Goal: Transaction & Acquisition: Purchase product/service

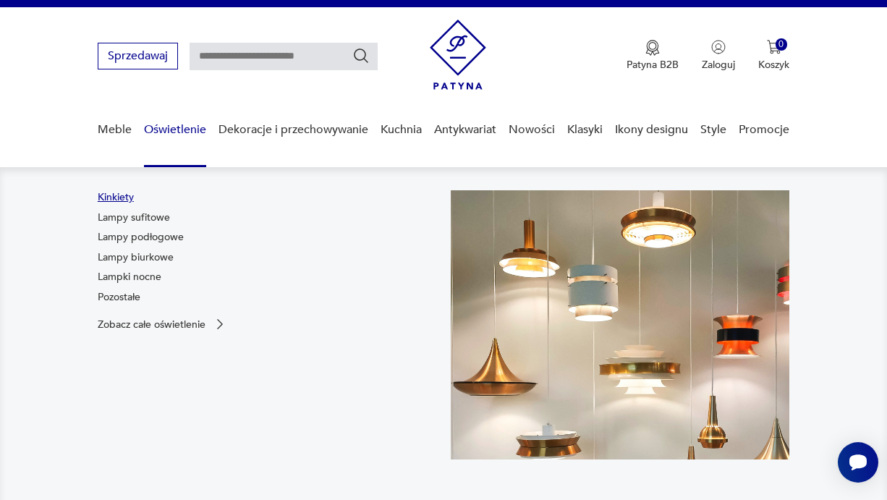
click at [111, 192] on link "Kinkiety" at bounding box center [116, 197] width 36 height 14
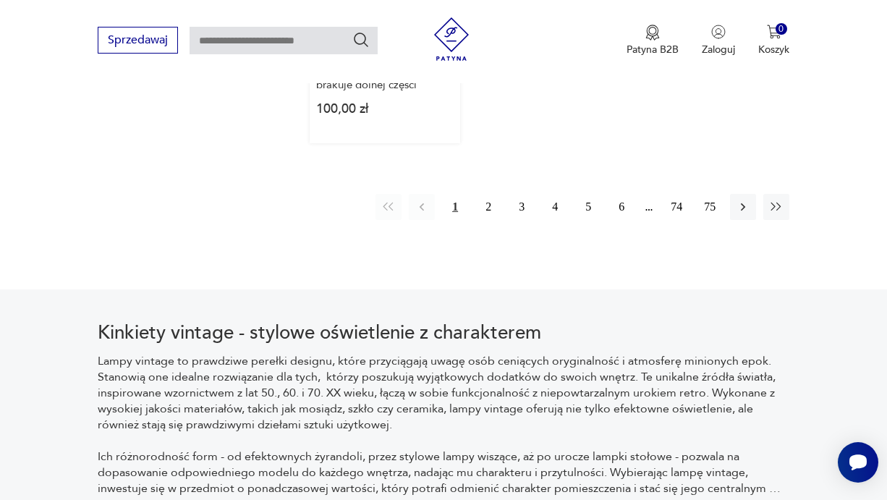
scroll to position [2210, 0]
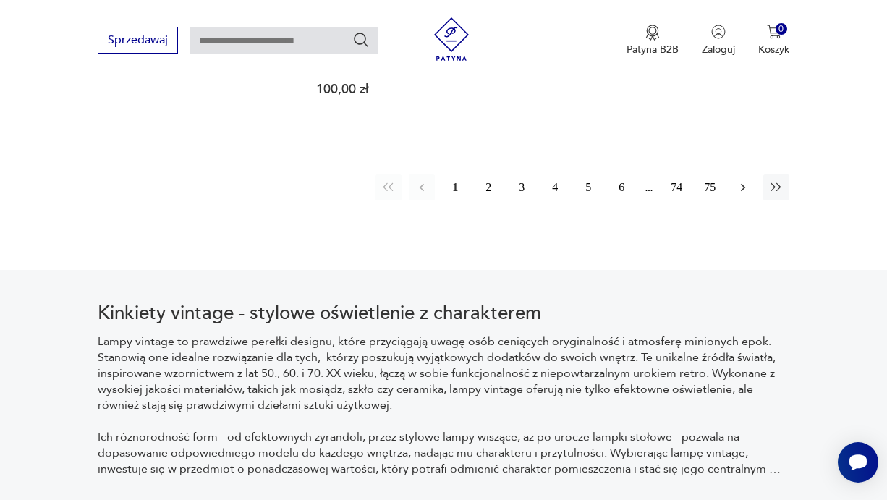
click at [739, 180] on icon "button" at bounding box center [743, 187] width 14 height 14
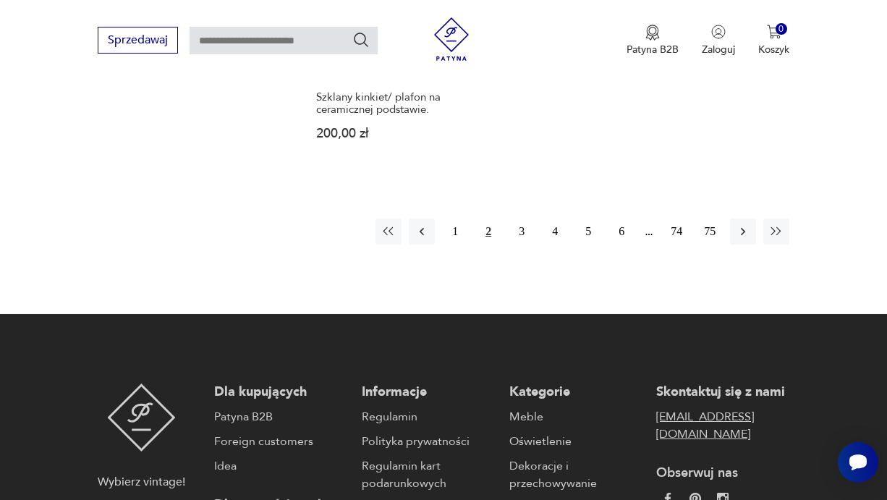
scroll to position [2074, 0]
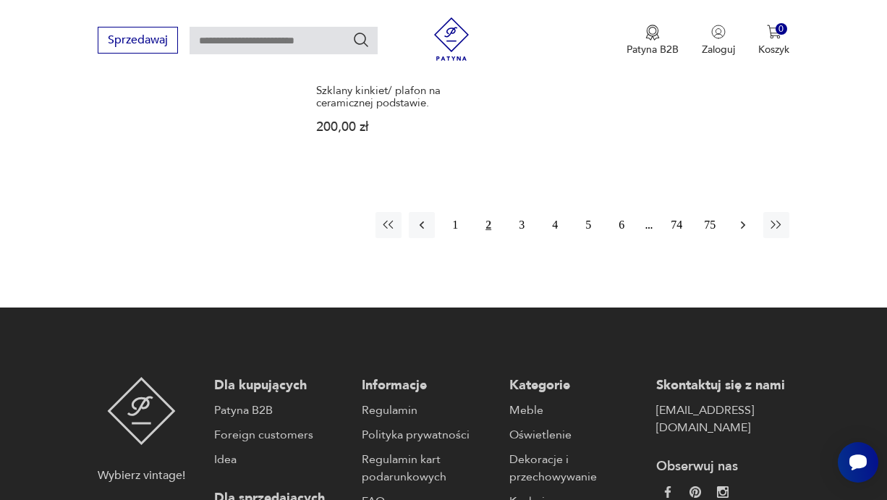
click at [738, 232] on icon "button" at bounding box center [743, 225] width 14 height 14
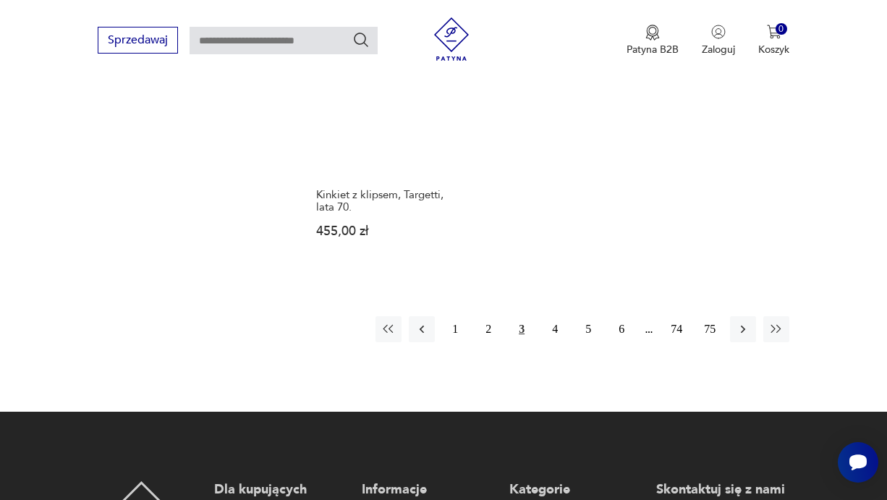
scroll to position [2074, 0]
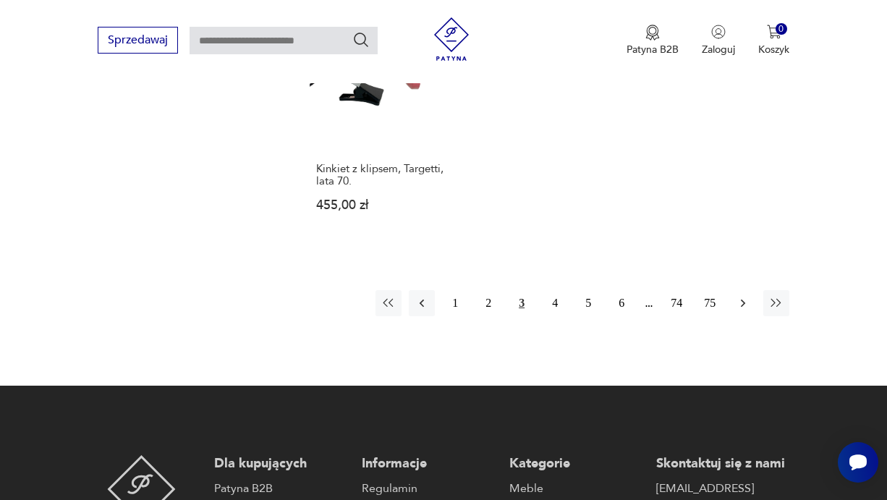
click at [740, 310] on icon "button" at bounding box center [743, 303] width 14 height 14
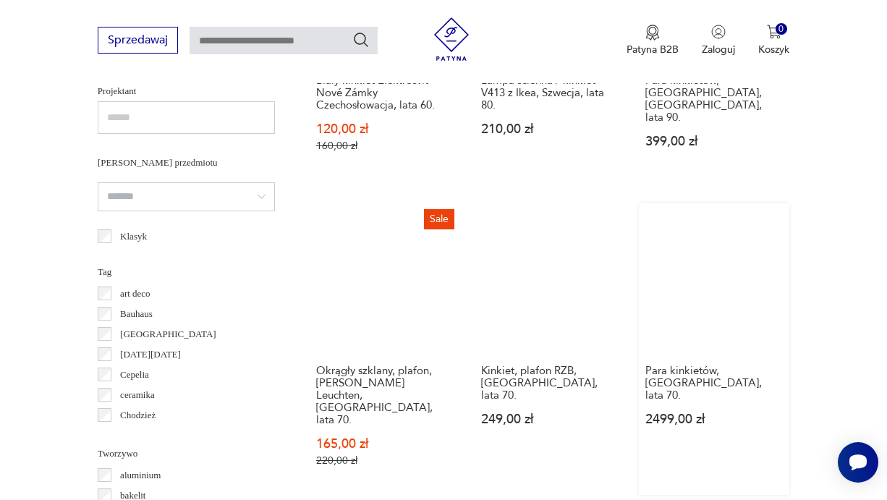
scroll to position [1045, 0]
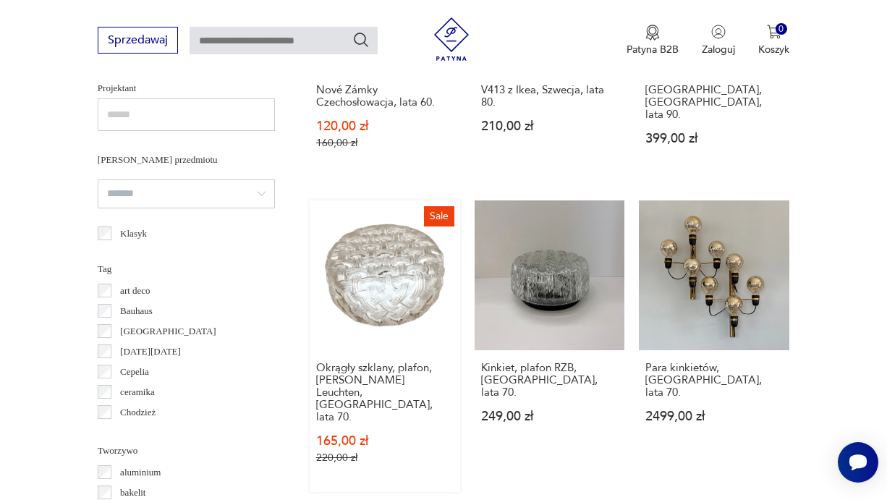
click at [352, 318] on link "Sale Okrągły szklany, plafon, [PERSON_NAME] Leuchten, Niemcy, lata 70. 165,00 z…" at bounding box center [385, 346] width 150 height 292
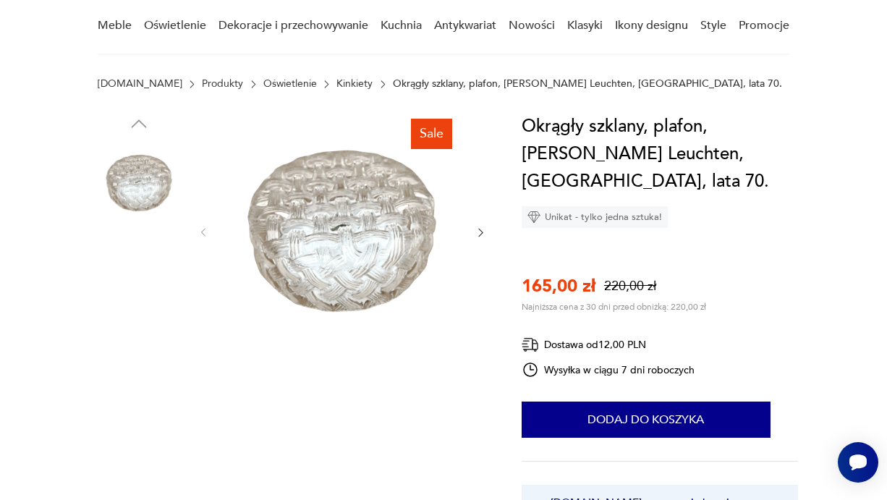
scroll to position [128, 0]
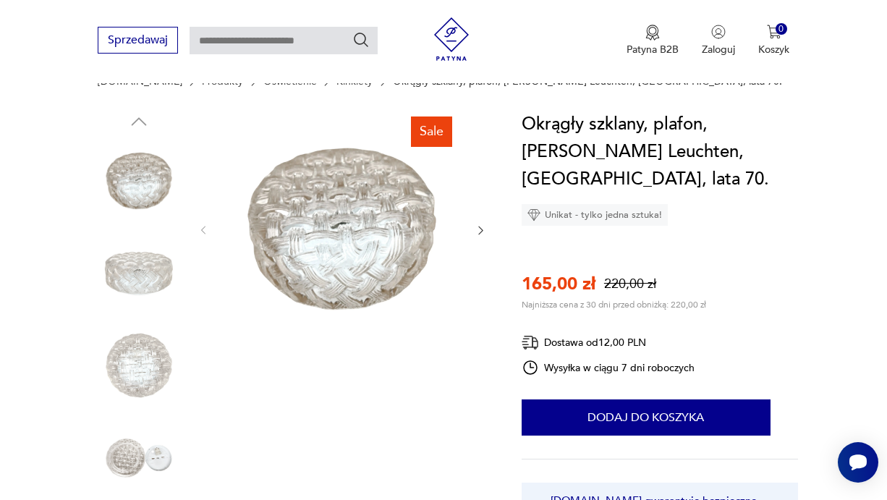
click at [478, 227] on icon "button" at bounding box center [481, 230] width 12 height 12
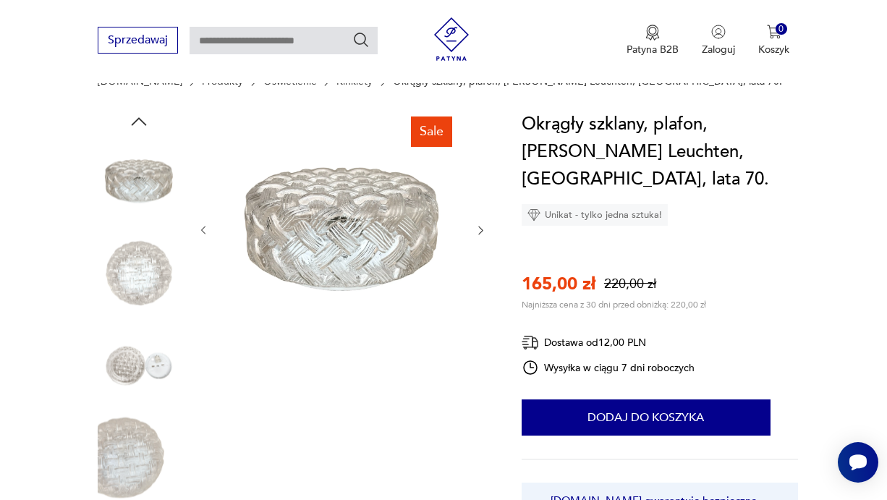
click at [478, 233] on icon "button" at bounding box center [481, 230] width 12 height 12
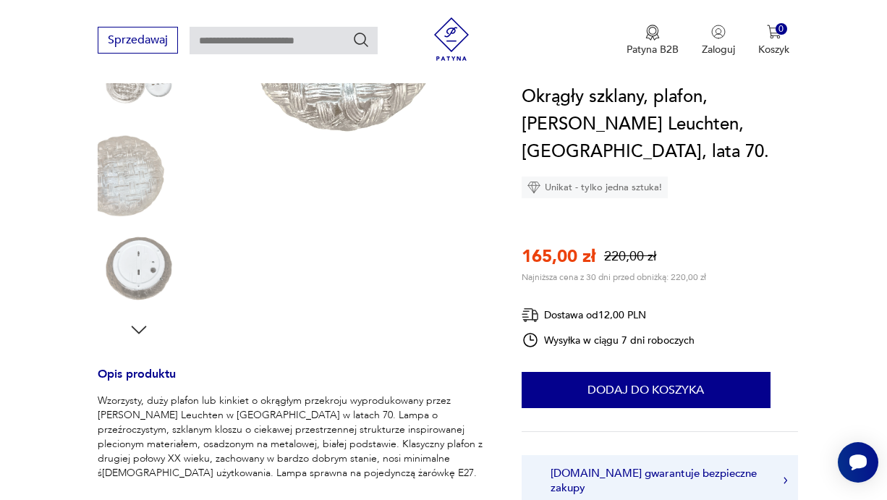
scroll to position [4, 0]
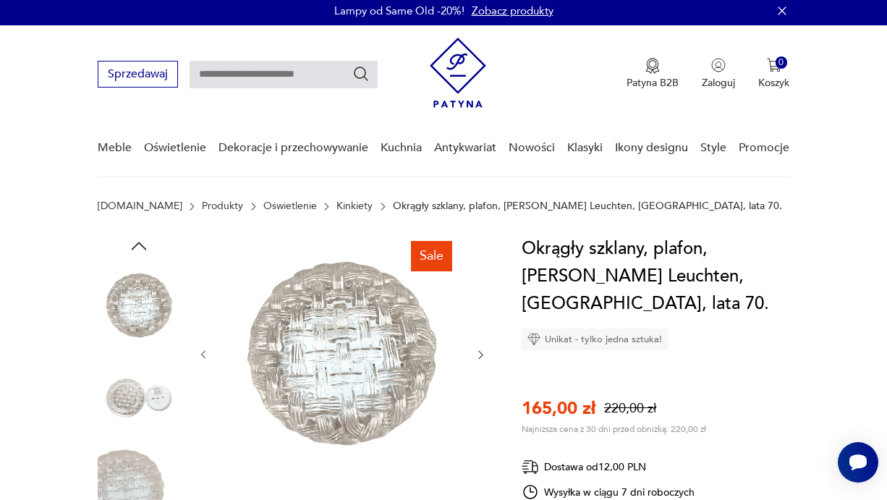
click at [156, 407] on img at bounding box center [139, 398] width 82 height 82
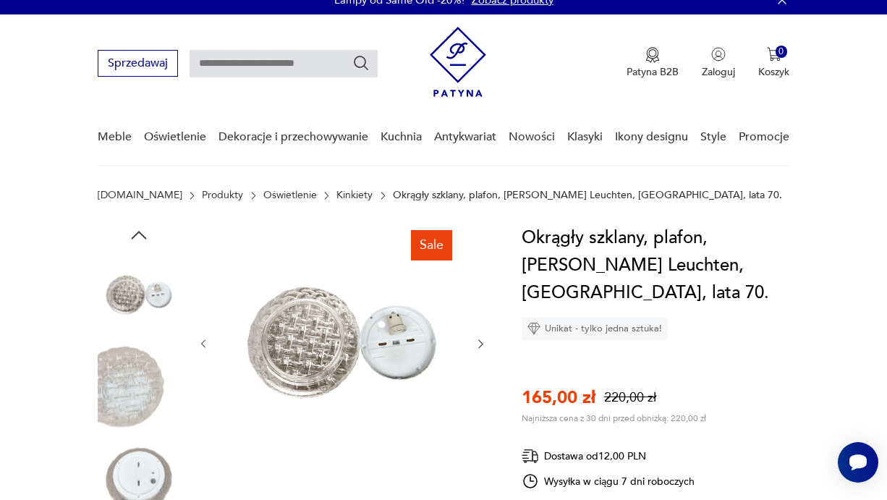
scroll to position [15, 0]
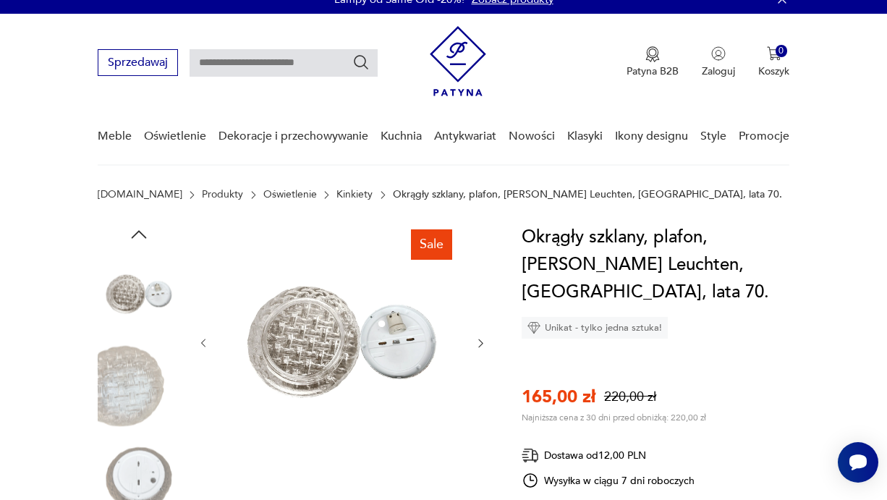
click at [135, 401] on img at bounding box center [139, 386] width 82 height 82
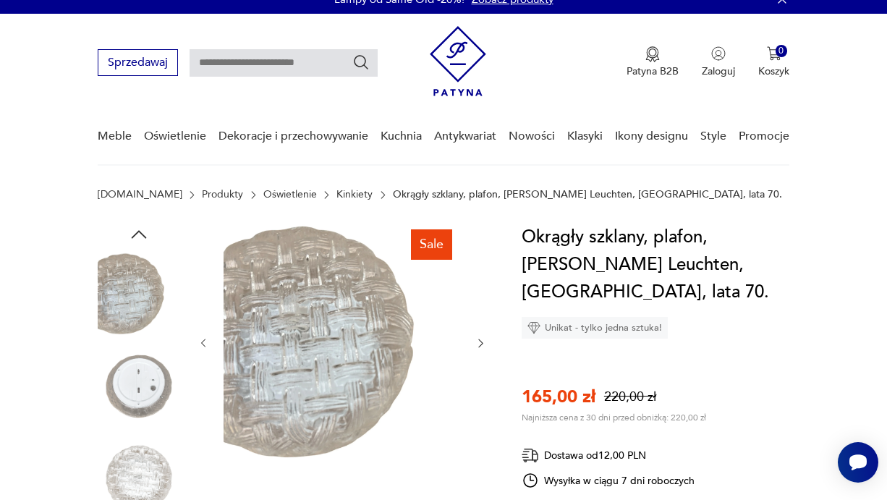
click at [138, 237] on icon "button" at bounding box center [139, 235] width 22 height 22
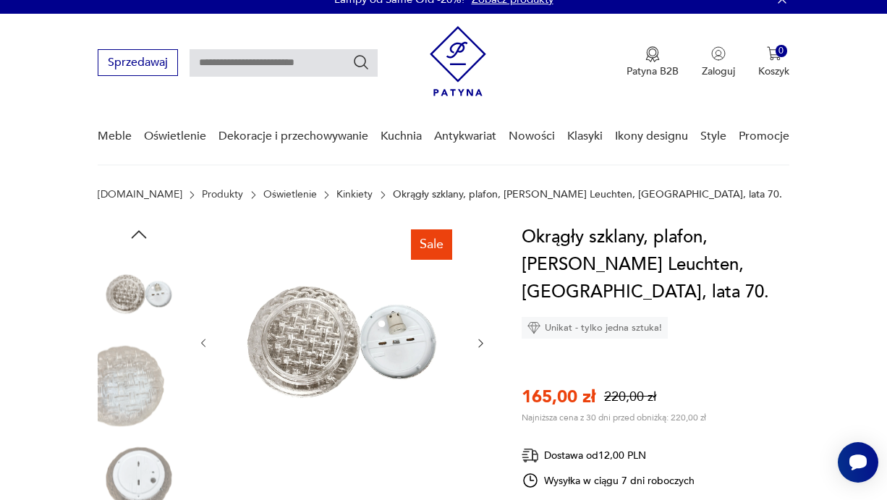
click at [129, 231] on icon "button" at bounding box center [139, 235] width 22 height 22
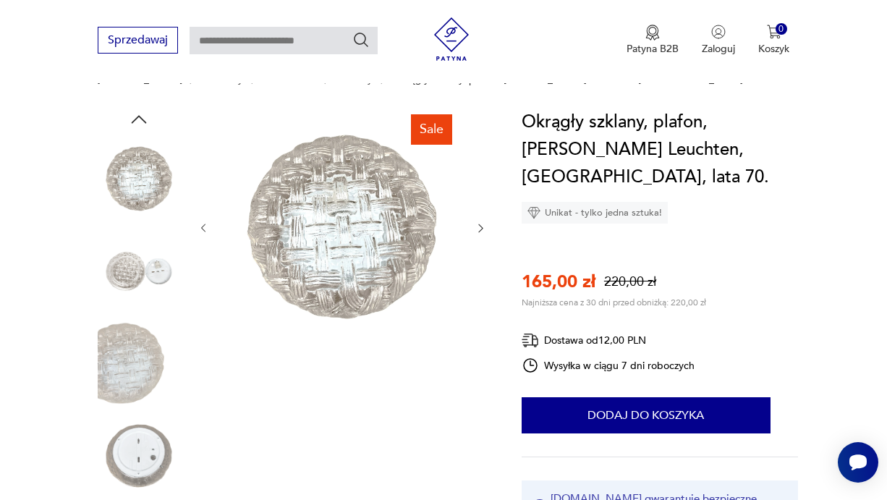
scroll to position [146, 0]
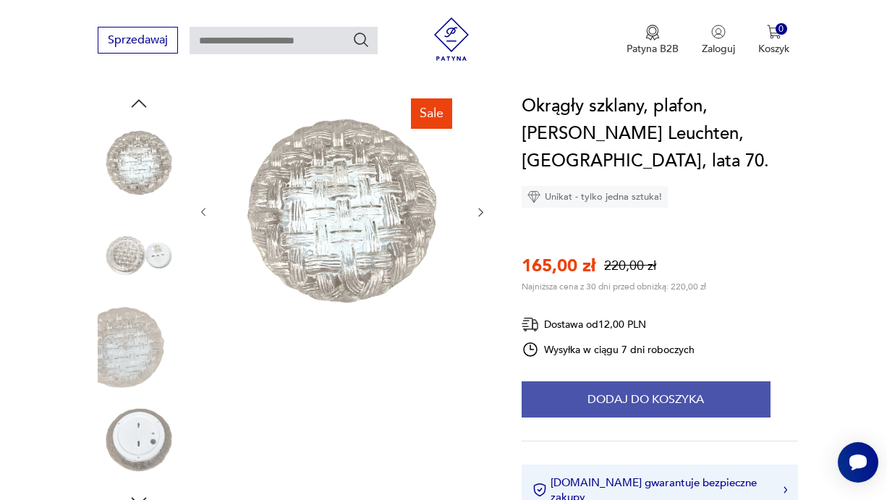
click at [622, 381] on button "Dodaj do koszyka" at bounding box center [646, 399] width 249 height 36
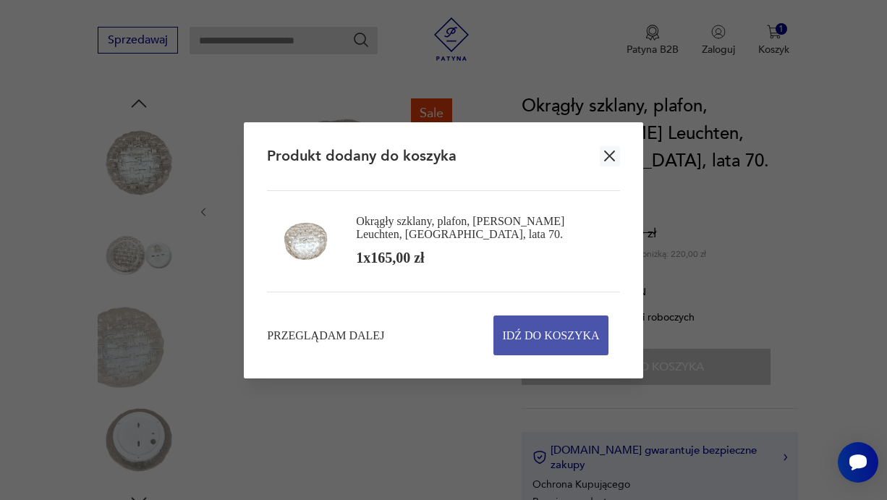
click at [551, 332] on span "Idź do koszyka" at bounding box center [550, 335] width 97 height 38
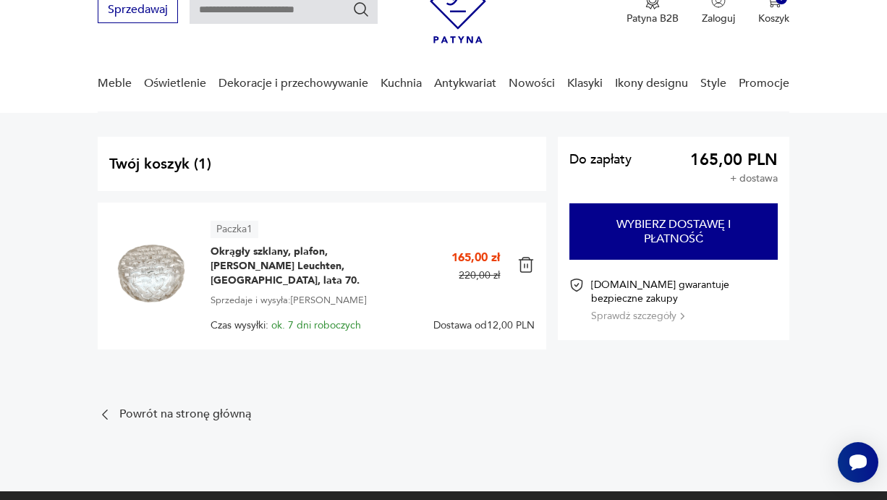
scroll to position [66, 0]
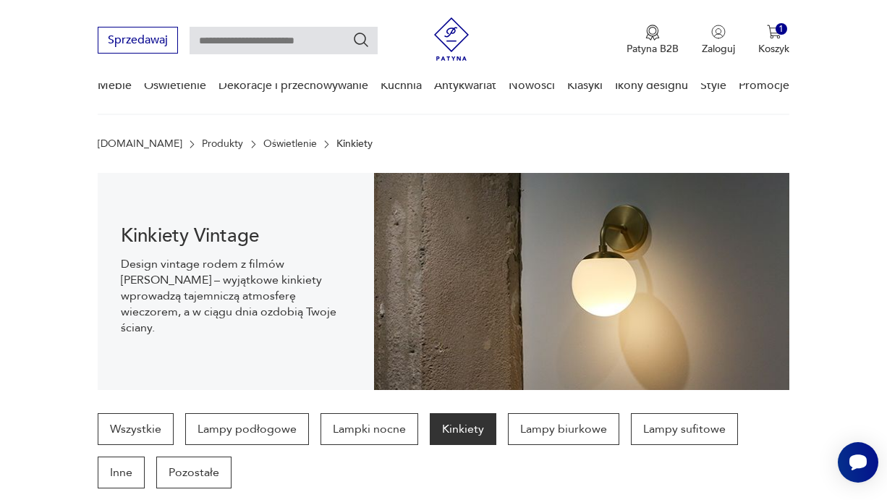
scroll to position [1045, 0]
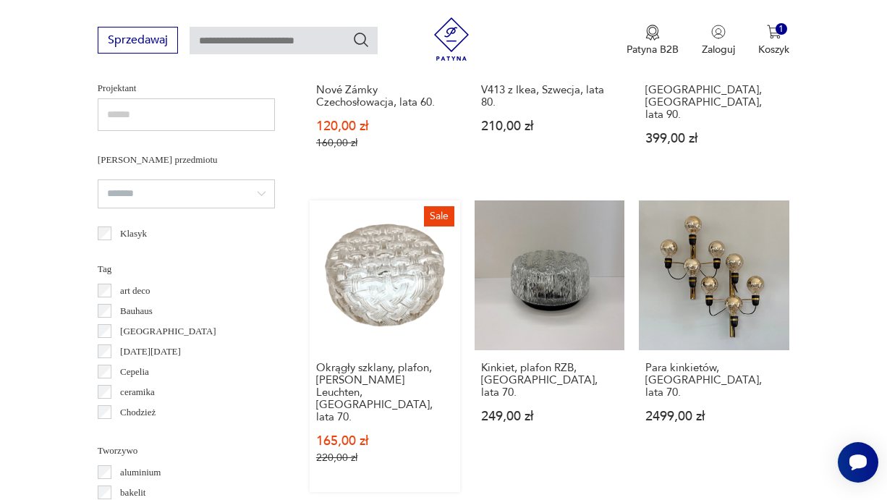
click at [371, 340] on link "Sale Okrągły szklany, plafon, [PERSON_NAME] Leuchten, Niemcy, lata 70. 165,00 z…" at bounding box center [385, 346] width 150 height 292
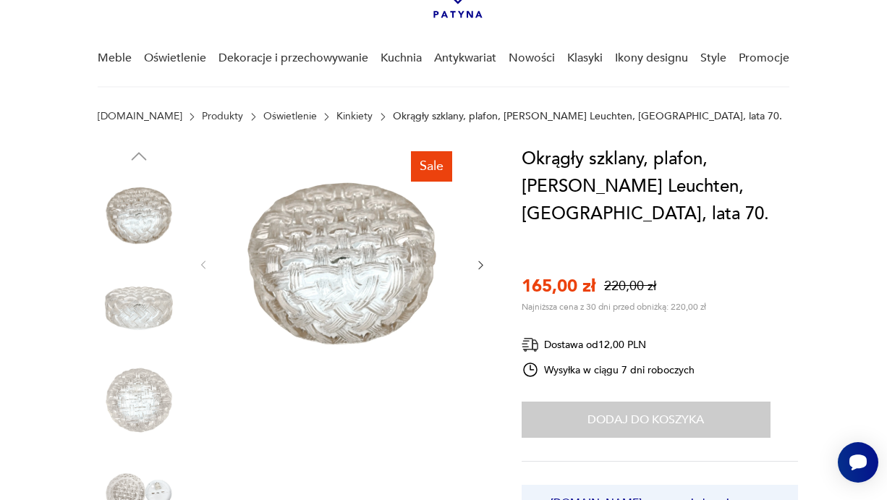
scroll to position [108, 0]
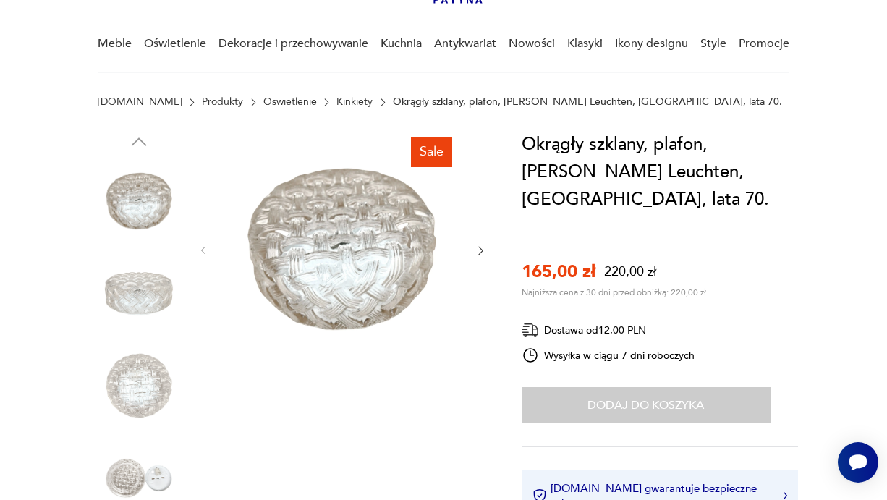
click at [622, 387] on div "Dodaj do koszyka" at bounding box center [646, 405] width 249 height 36
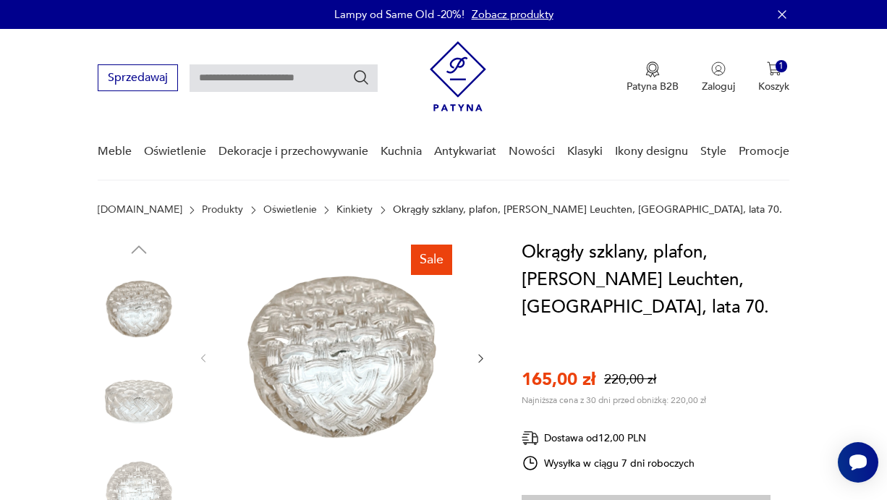
scroll to position [0, 0]
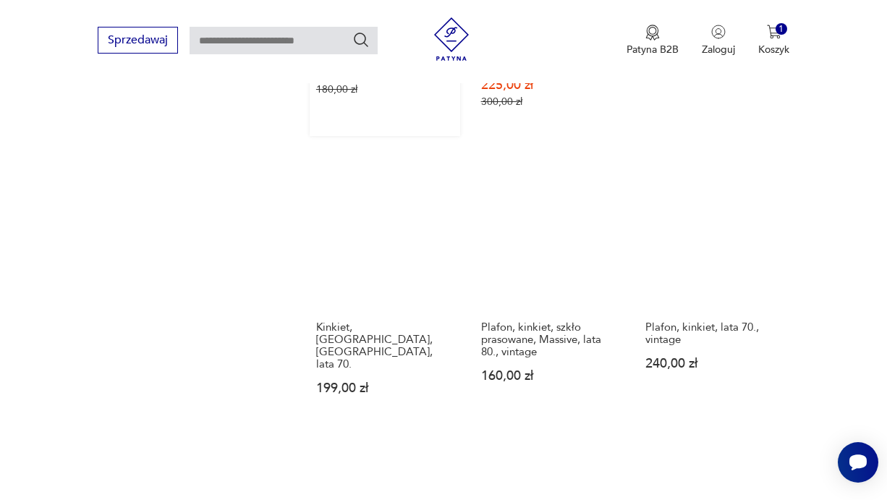
scroll to position [1717, 0]
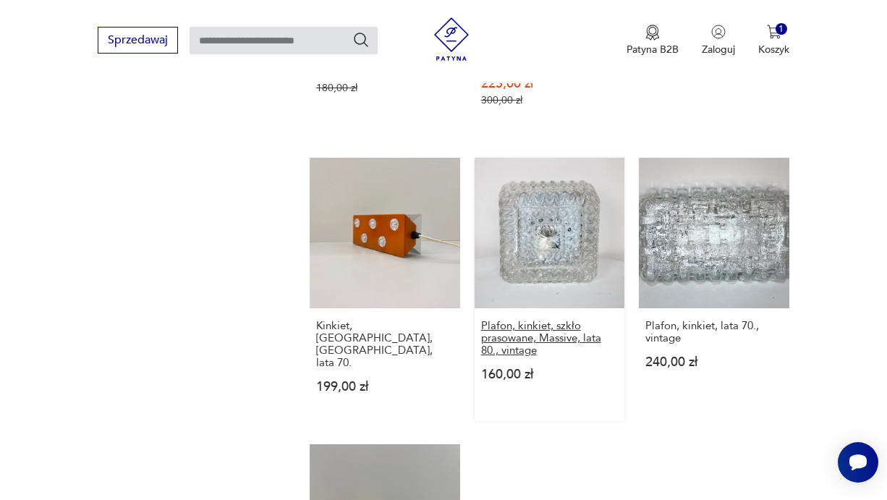
click at [503, 354] on h3 "Plafon, kinkiet, szkło prasowane, Massive, lata 80., vintage" at bounding box center [549, 338] width 137 height 37
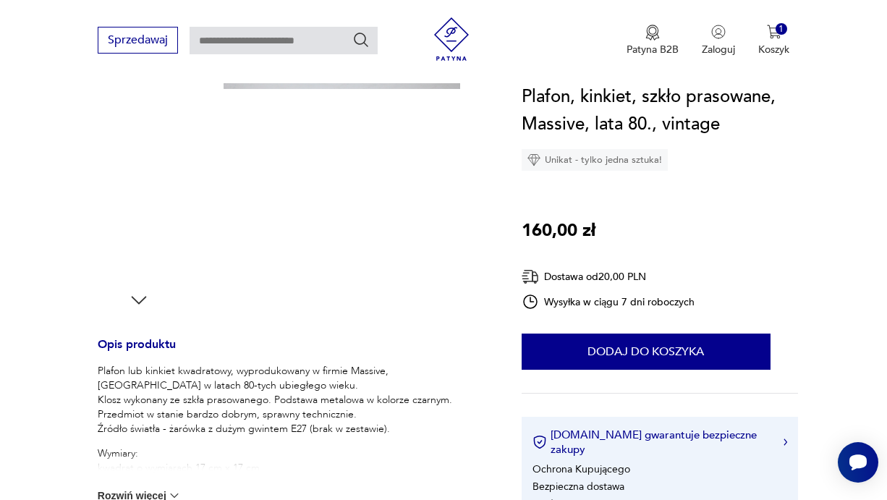
scroll to position [348, 0]
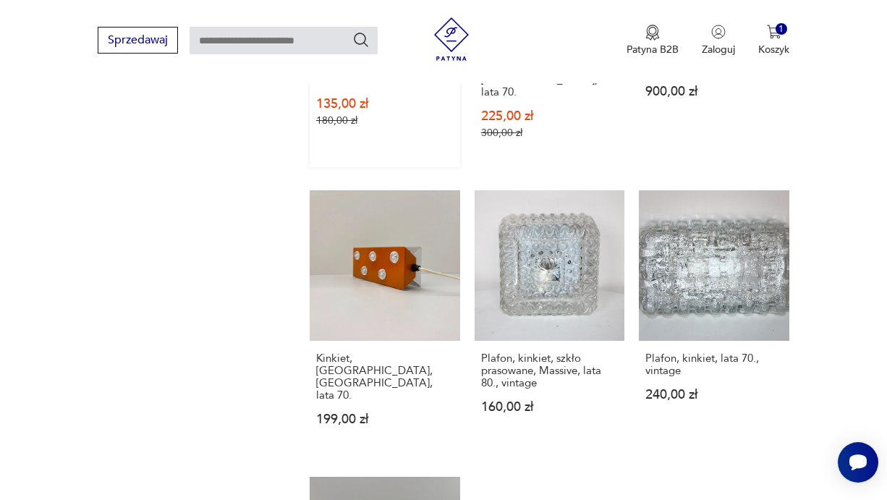
scroll to position [1685, 0]
click at [697, 294] on link "Plafon, kinkiet, lata 70., vintage 240,00 zł" at bounding box center [714, 321] width 150 height 263
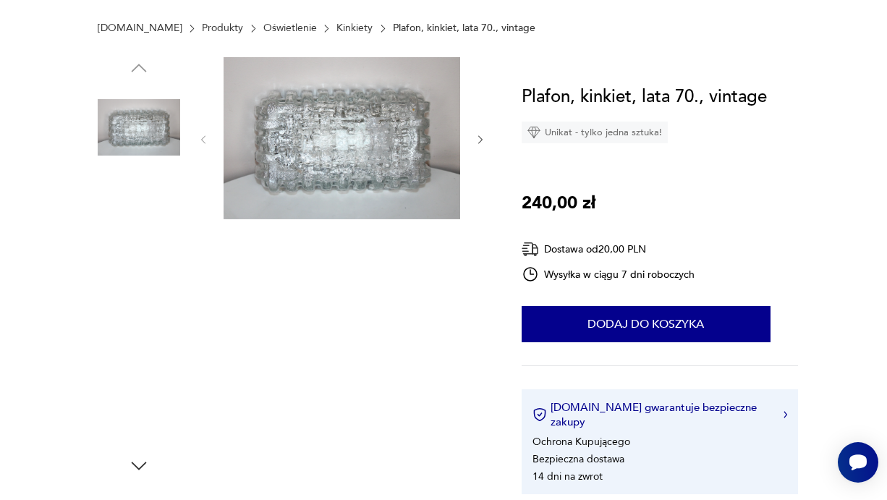
scroll to position [7, 0]
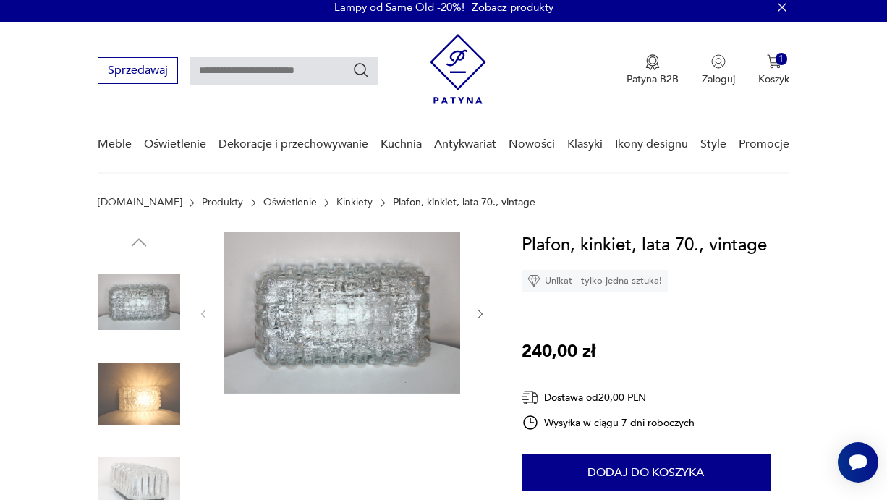
click at [480, 310] on icon "button" at bounding box center [481, 314] width 12 height 12
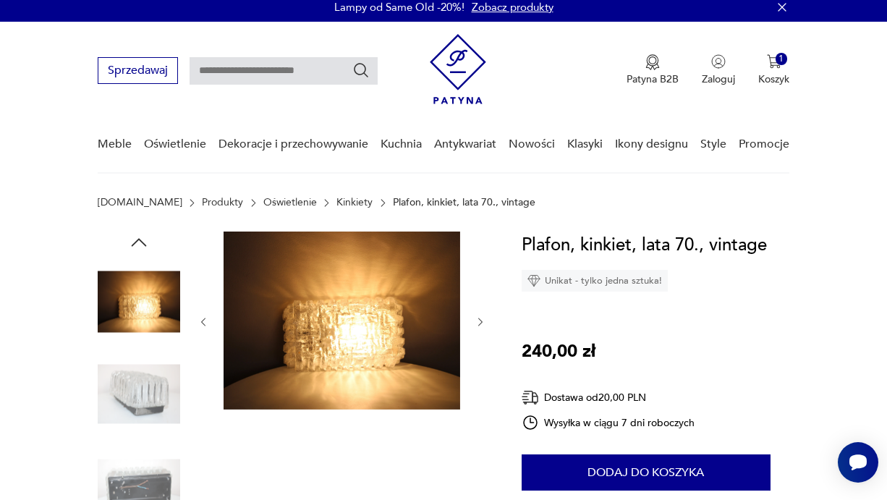
click at [480, 312] on div at bounding box center [341, 321] width 289 height 181
click at [124, 288] on img at bounding box center [139, 301] width 82 height 82
click at [201, 320] on icon "button" at bounding box center [203, 322] width 12 height 12
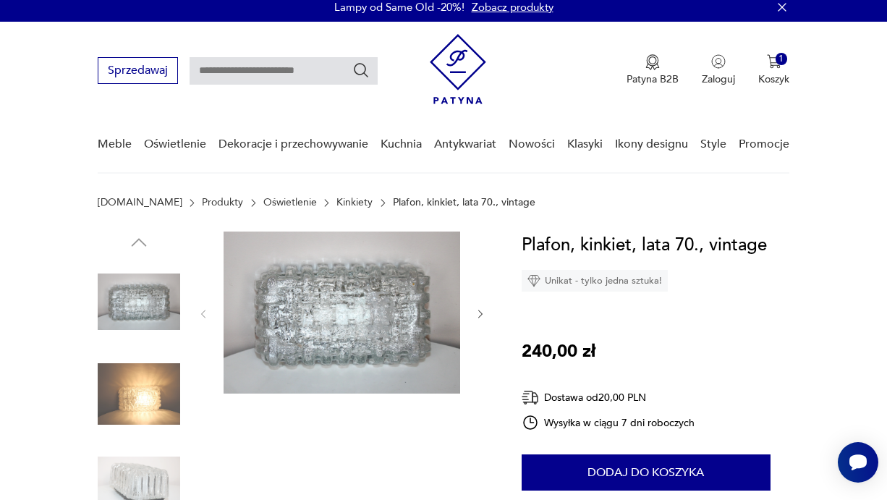
click at [152, 457] on img at bounding box center [139, 486] width 82 height 82
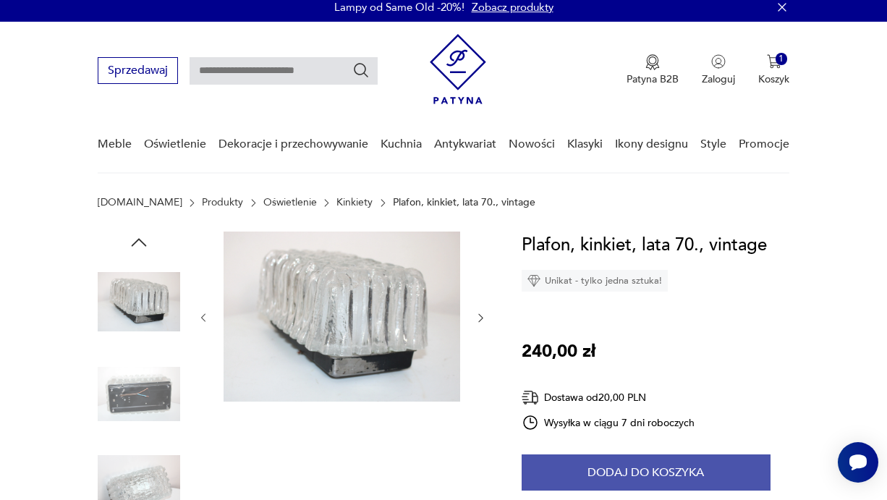
click at [617, 474] on button "Dodaj do koszyka" at bounding box center [646, 472] width 249 height 36
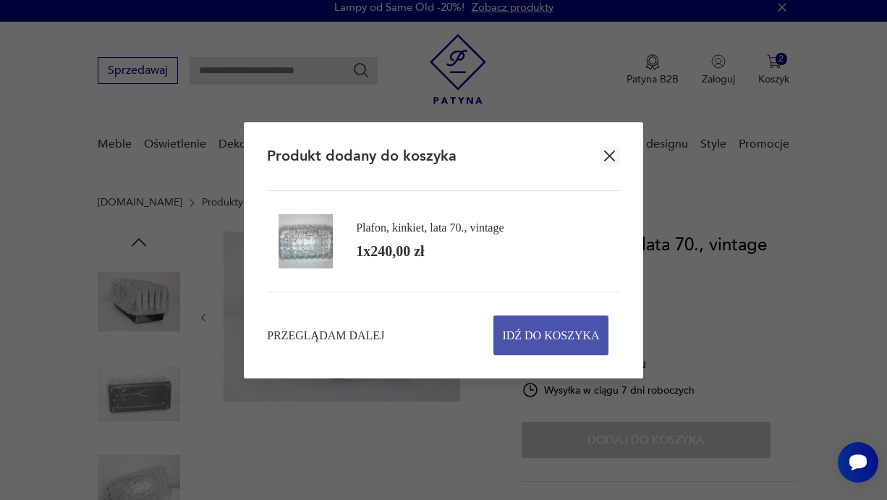
click at [557, 318] on span "Idź do koszyka" at bounding box center [550, 335] width 97 height 38
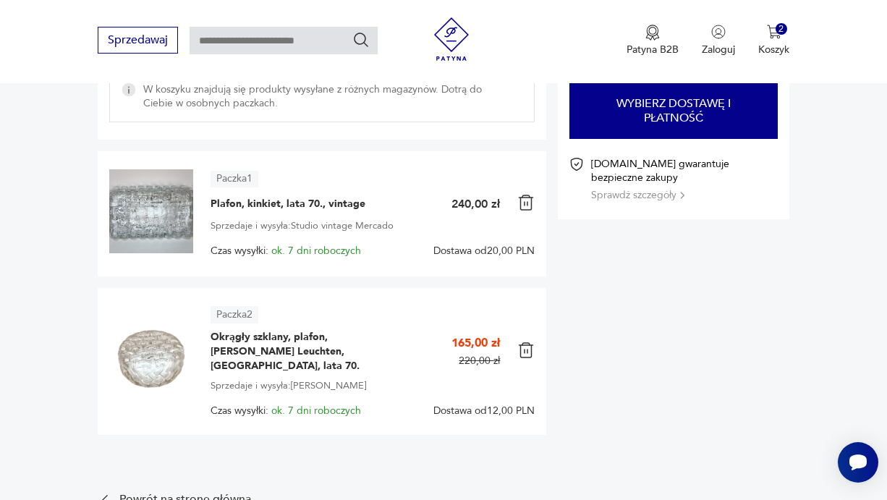
scroll to position [184, 0]
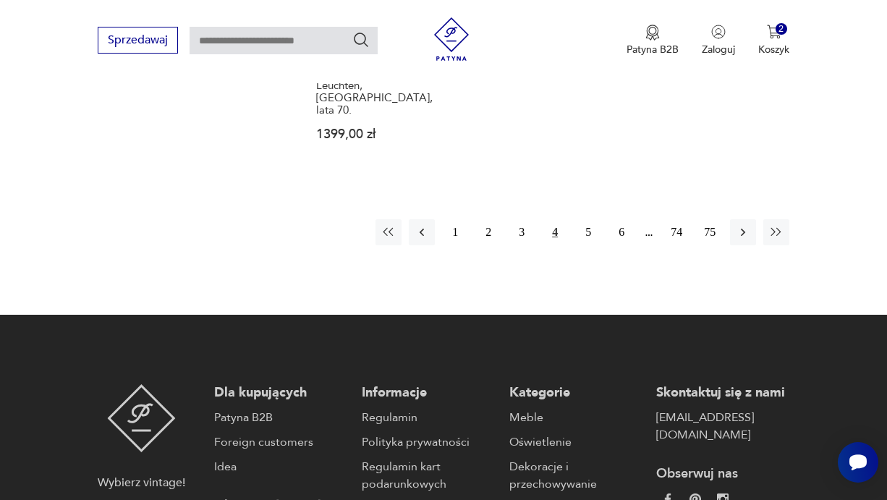
scroll to position [2259, 0]
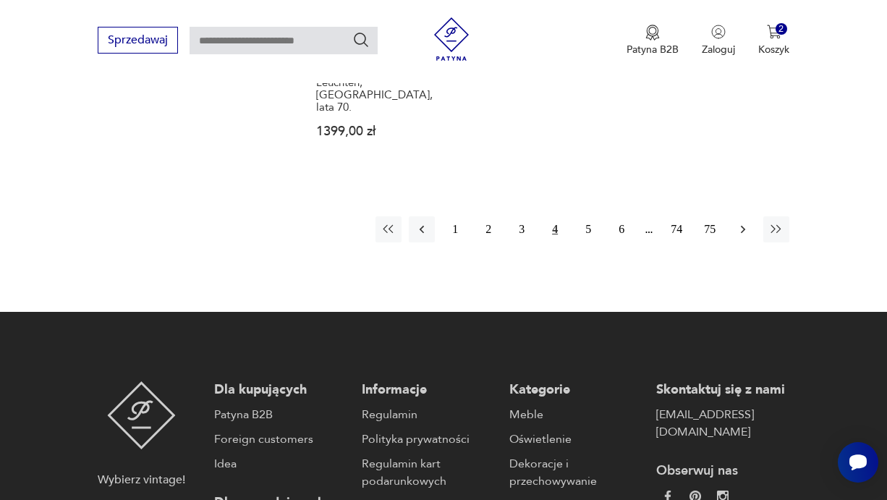
click at [740, 222] on icon "button" at bounding box center [743, 229] width 14 height 14
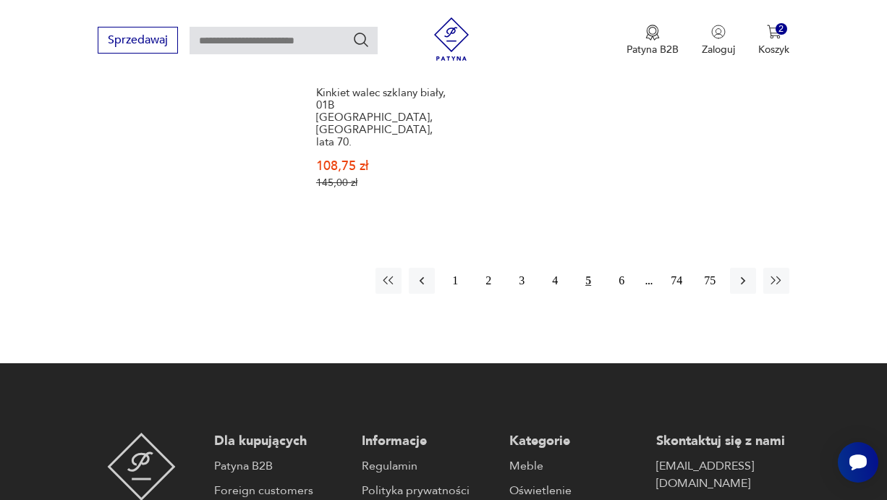
scroll to position [2194, 0]
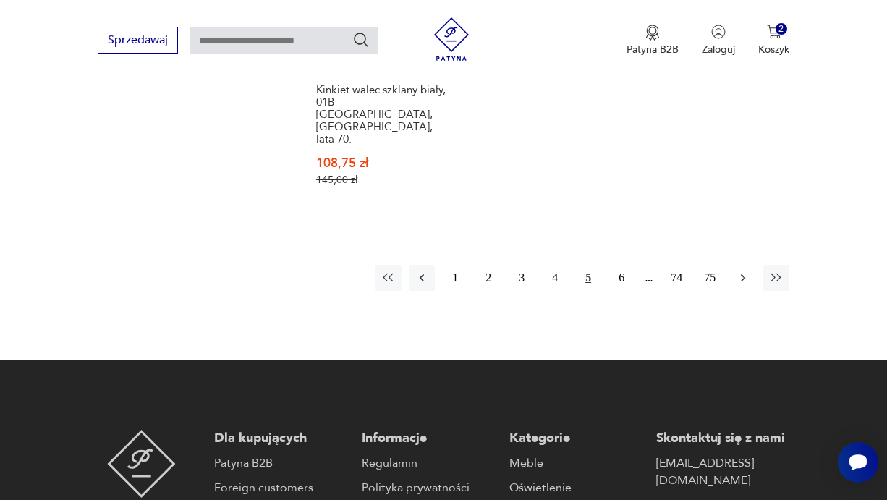
click at [741, 273] on icon "button" at bounding box center [743, 277] width 4 height 8
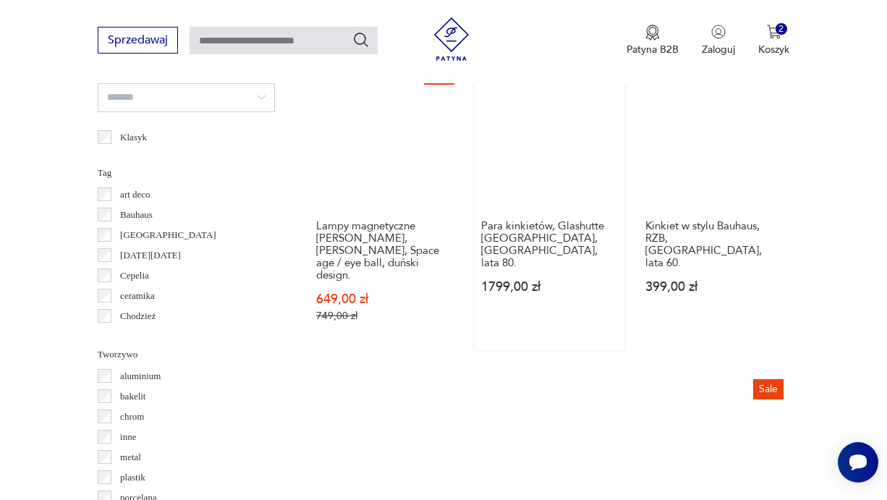
scroll to position [1141, 0]
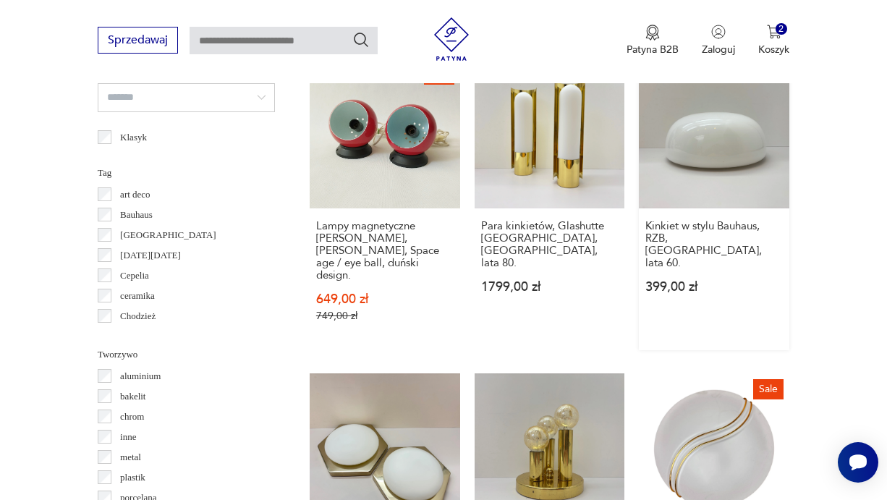
click at [690, 154] on link "Kinkiet w stylu Bauhaus, RZB, [GEOGRAPHIC_DATA], lata 60. 399,00 zł" at bounding box center [714, 205] width 150 height 292
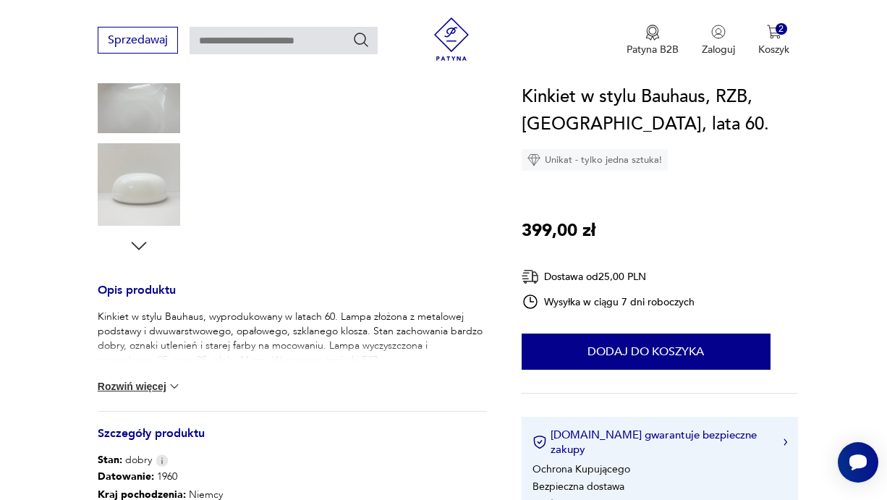
scroll to position [402, 0]
click at [152, 383] on button "Rozwiń więcej" at bounding box center [140, 385] width 84 height 14
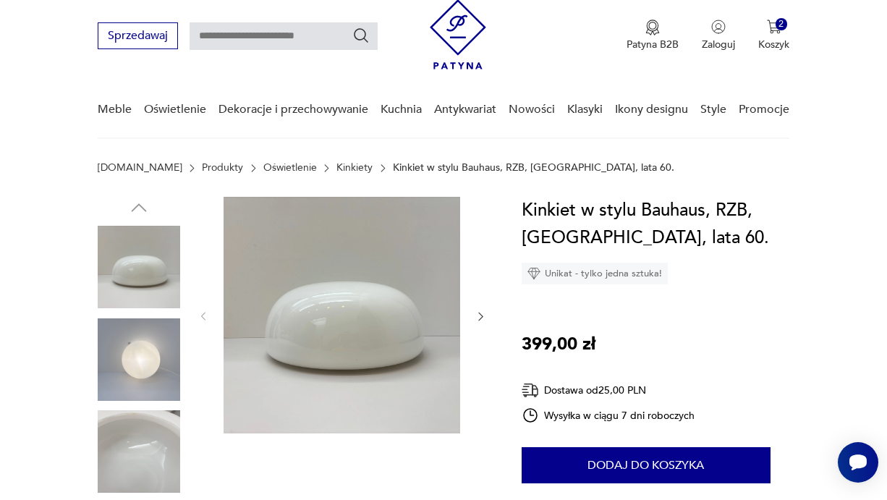
scroll to position [8, 0]
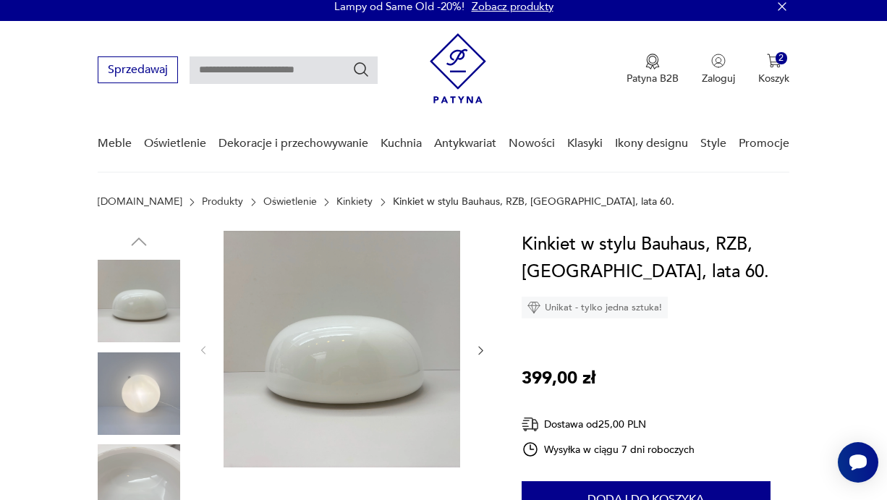
click at [140, 284] on img at bounding box center [139, 301] width 82 height 82
click at [476, 347] on icon "button" at bounding box center [481, 350] width 12 height 12
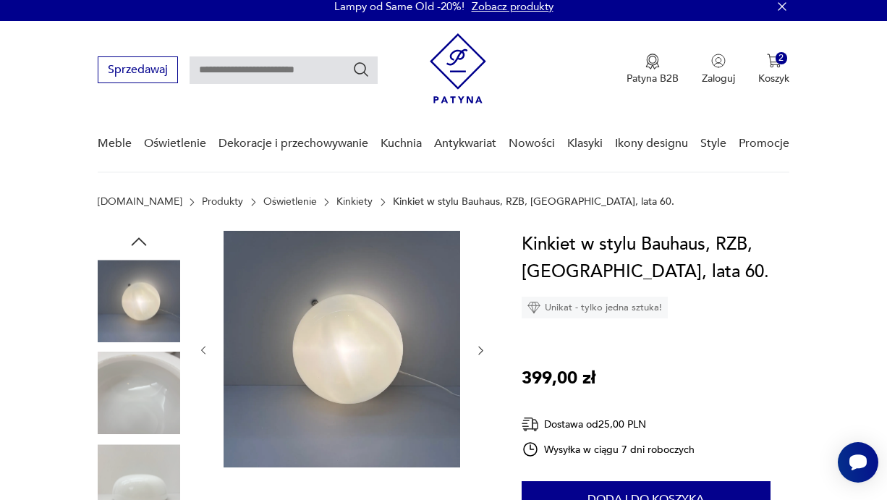
click at [477, 349] on icon "button" at bounding box center [481, 350] width 12 height 12
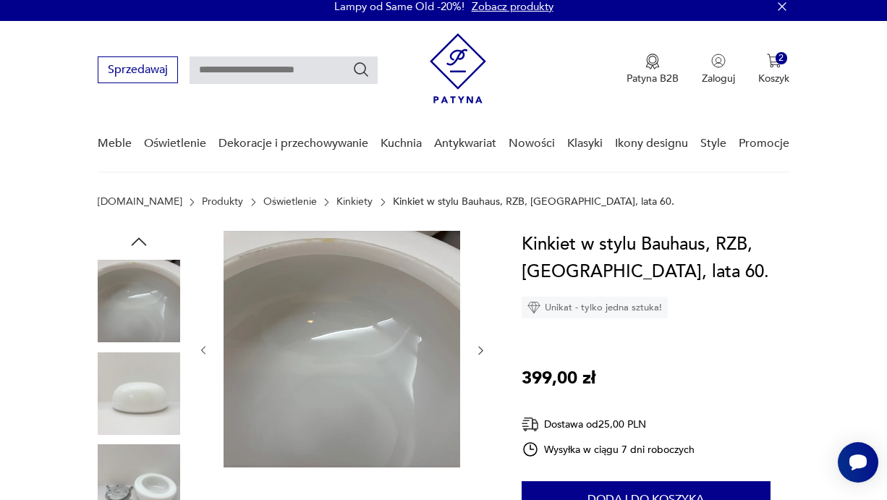
click at [477, 349] on icon "button" at bounding box center [481, 350] width 12 height 12
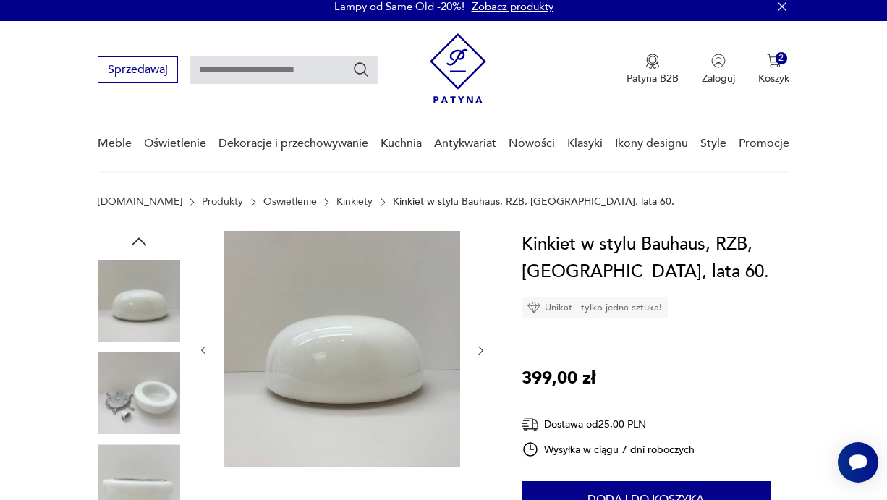
click at [479, 353] on icon "button" at bounding box center [481, 350] width 12 height 12
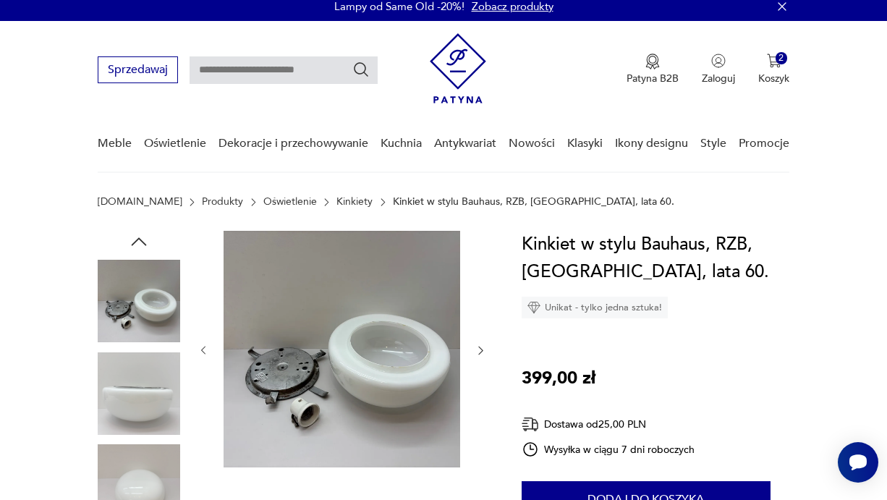
click at [479, 355] on icon "button" at bounding box center [481, 350] width 12 height 12
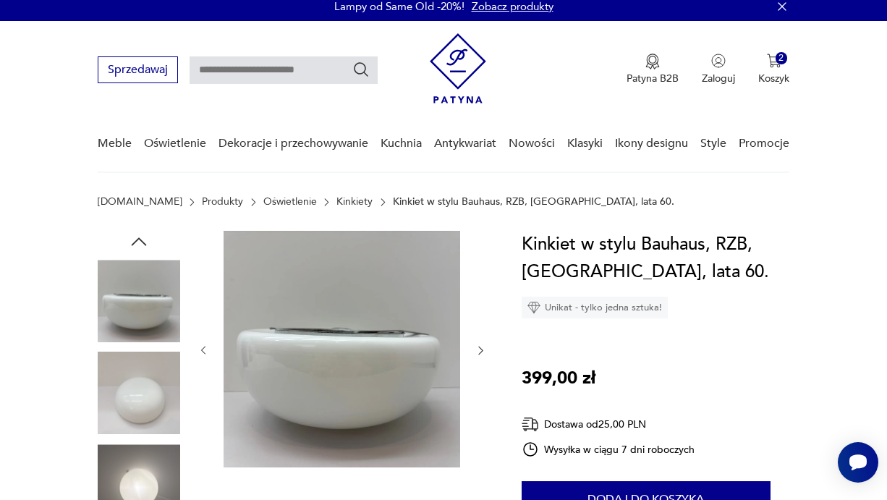
click at [479, 355] on icon "button" at bounding box center [481, 350] width 12 height 12
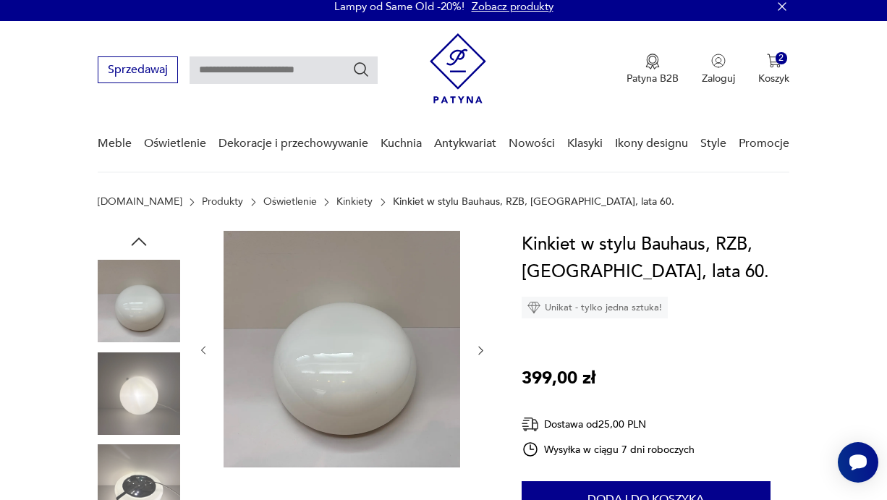
click at [479, 355] on icon "button" at bounding box center [481, 350] width 12 height 12
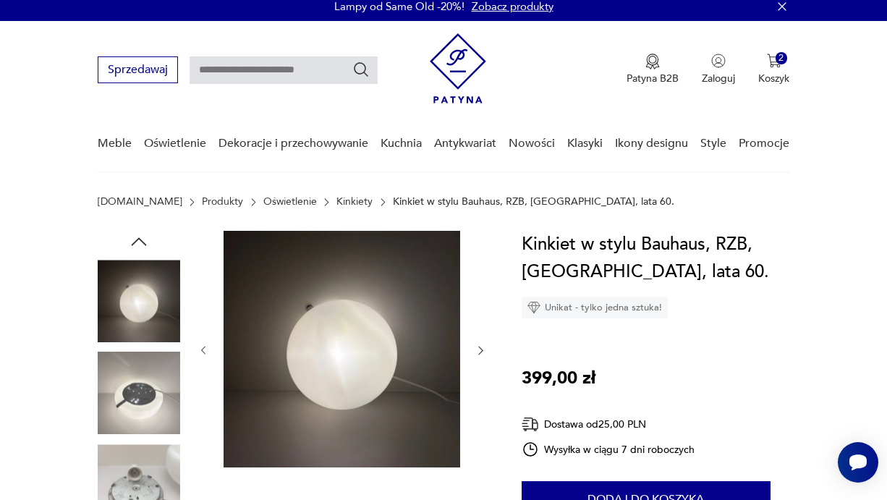
click at [479, 355] on icon "button" at bounding box center [481, 350] width 12 height 12
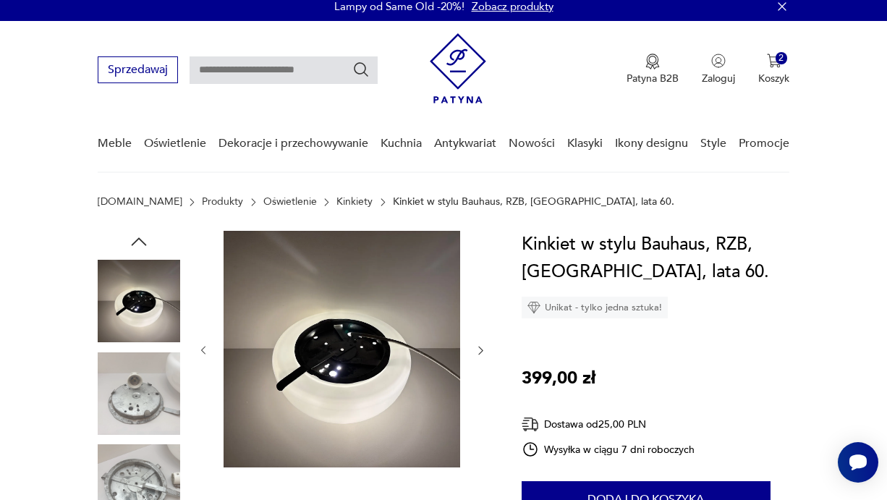
click at [479, 355] on icon "button" at bounding box center [481, 350] width 12 height 12
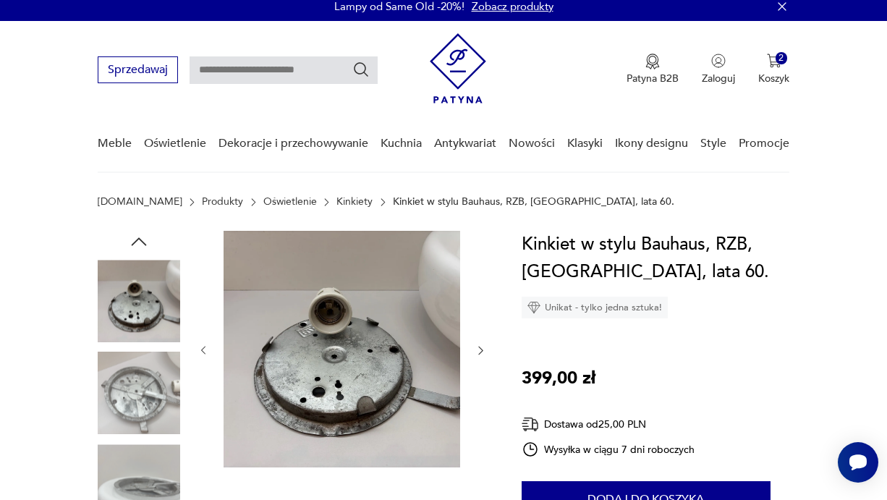
click at [479, 355] on icon "button" at bounding box center [481, 350] width 12 height 12
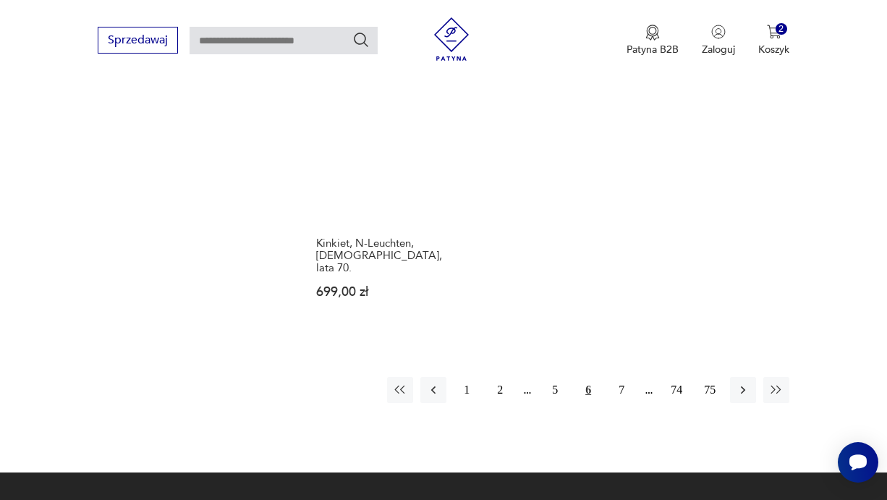
scroll to position [2081, 0]
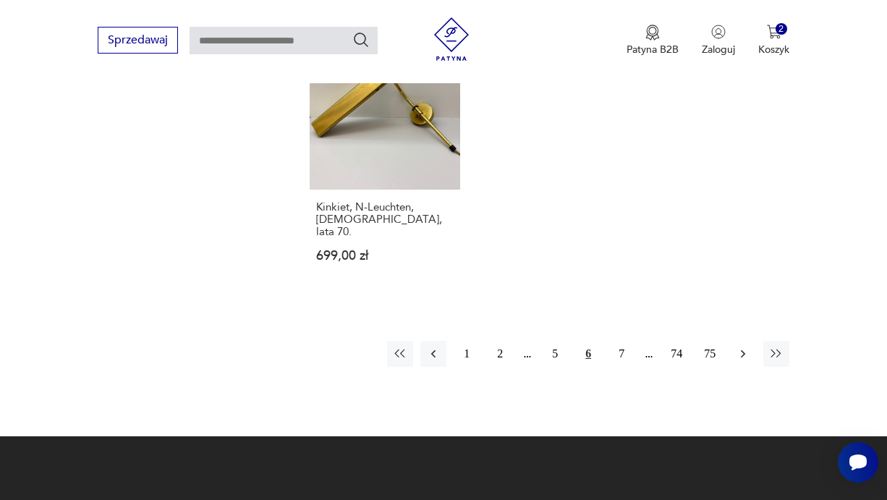
click at [746, 361] on icon "button" at bounding box center [743, 353] width 14 height 14
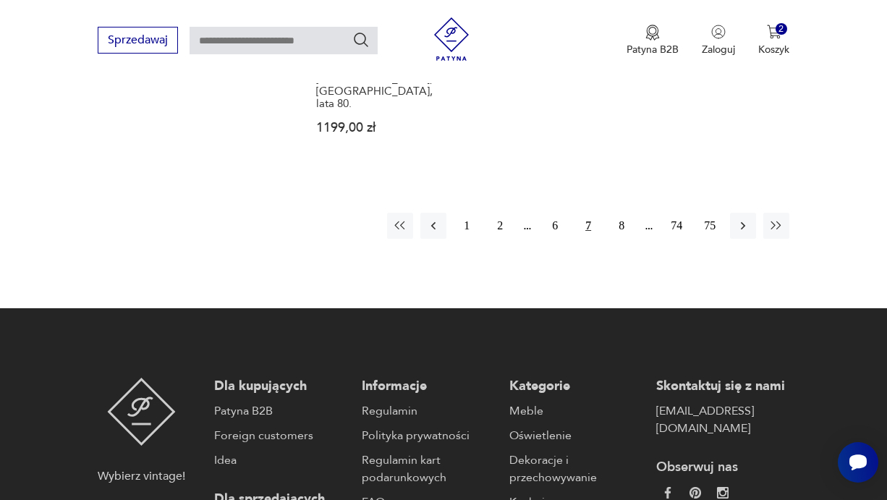
scroll to position [2233, 0]
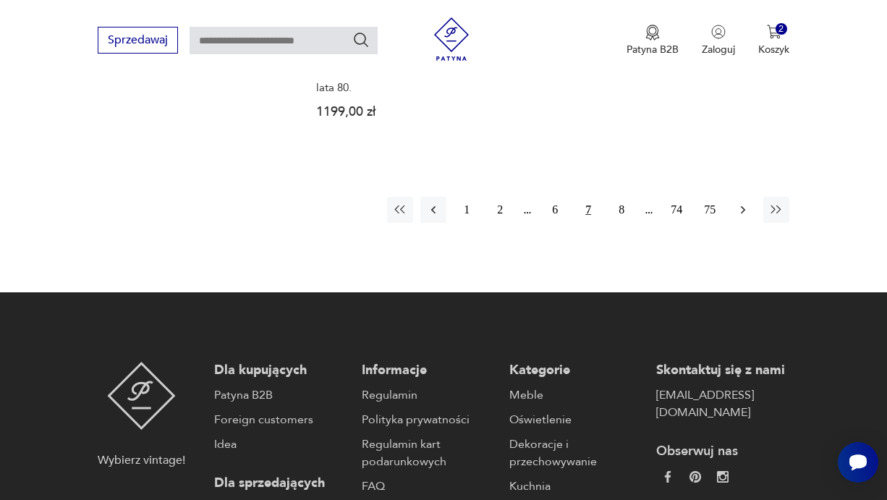
click at [749, 197] on button "button" at bounding box center [743, 210] width 26 height 26
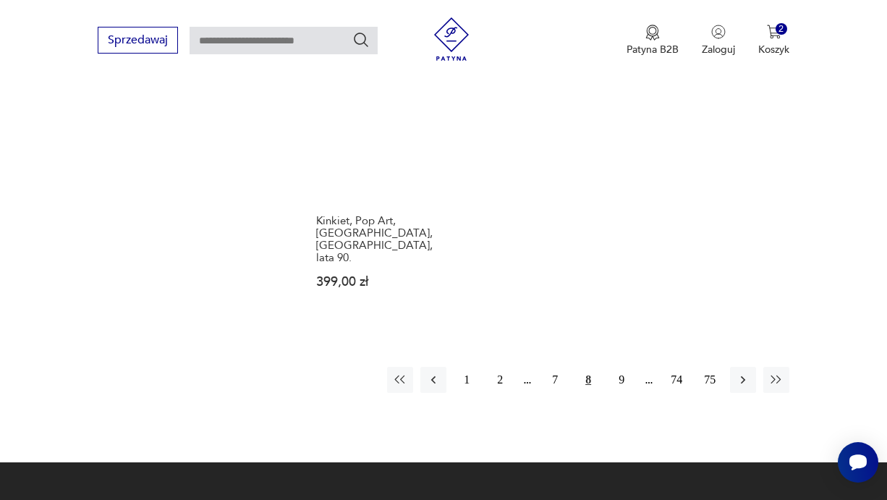
scroll to position [2059, 0]
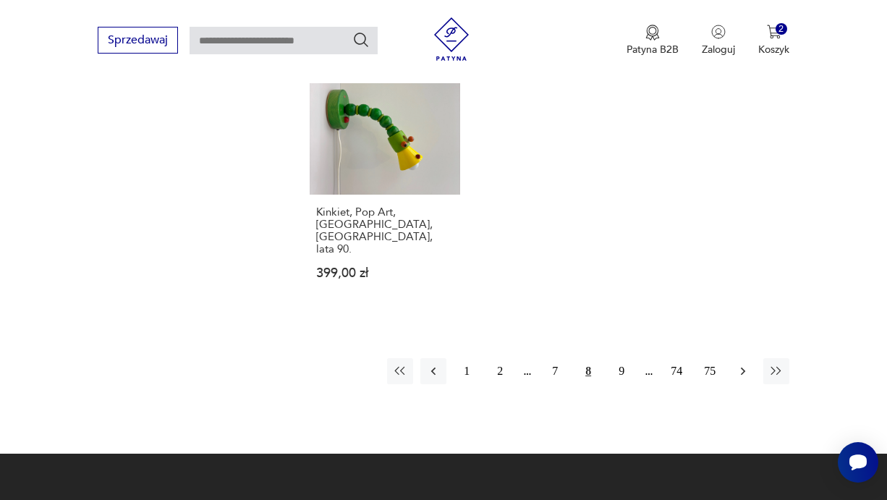
click at [746, 364] on icon "button" at bounding box center [743, 371] width 14 height 14
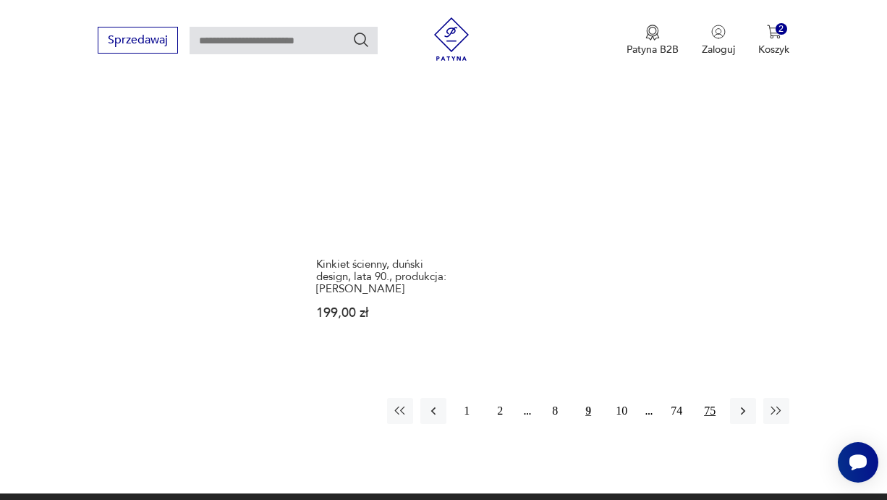
scroll to position [1994, 0]
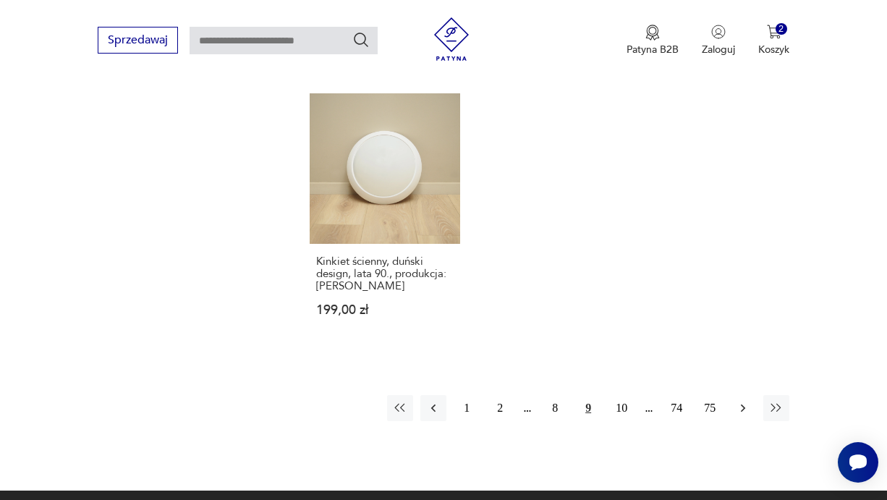
click at [741, 412] on icon "button" at bounding box center [743, 408] width 14 height 14
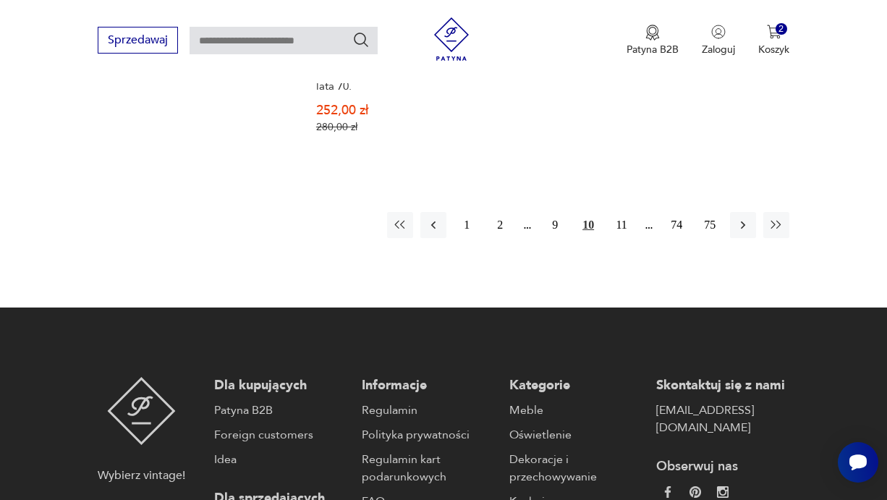
scroll to position [2264, 0]
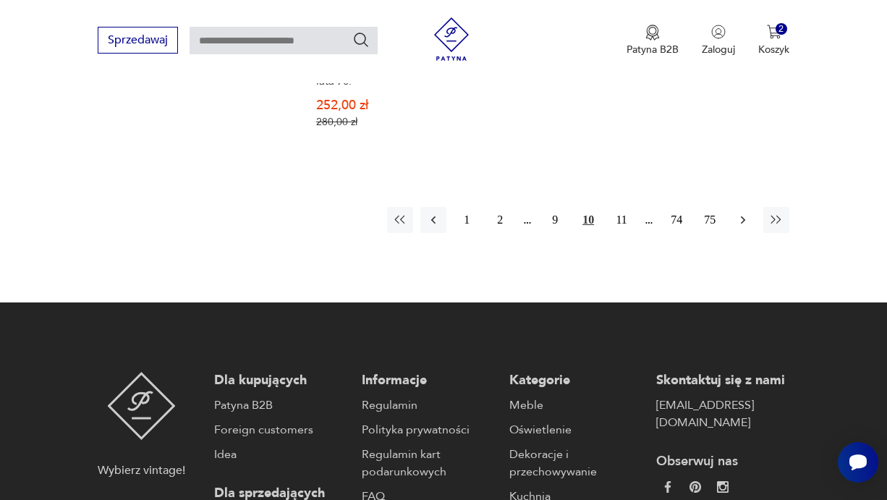
click at [741, 227] on icon "button" at bounding box center [743, 220] width 14 height 14
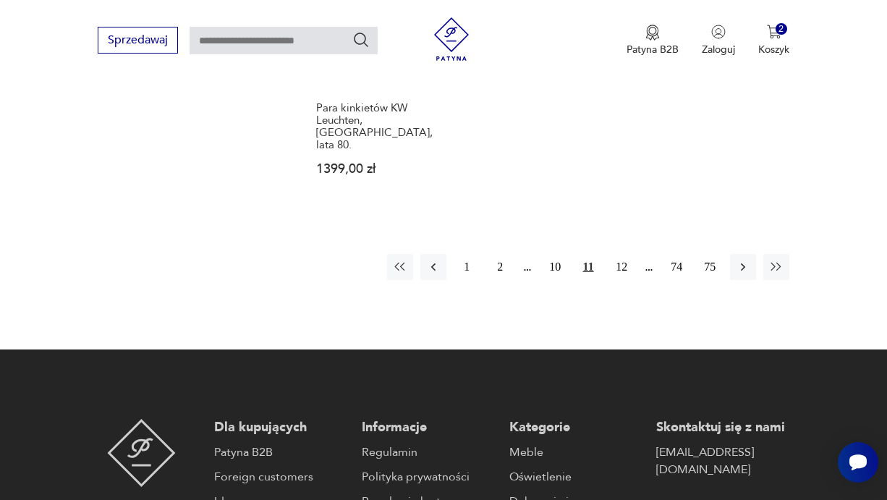
scroll to position [2153, 0]
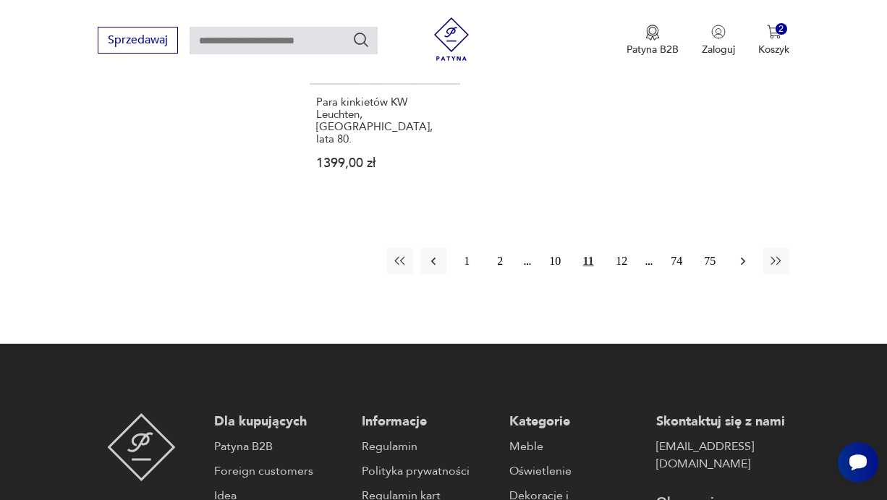
click at [734, 274] on button "button" at bounding box center [743, 261] width 26 height 26
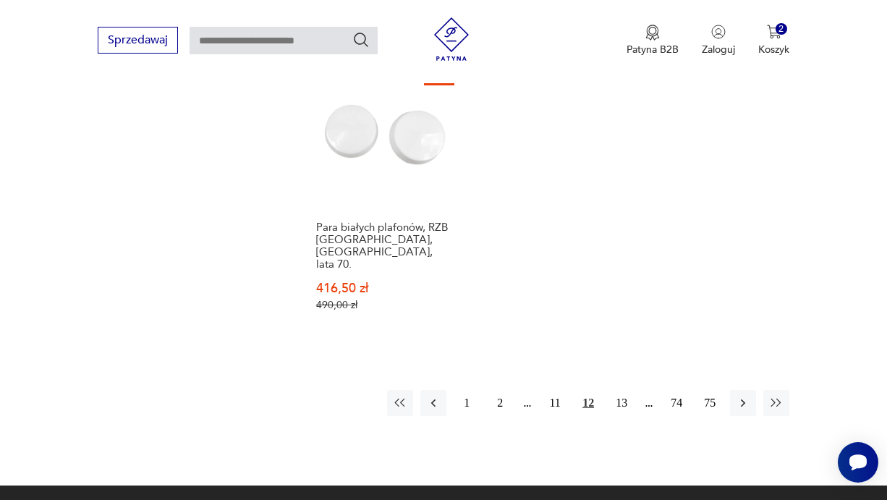
scroll to position [2062, 0]
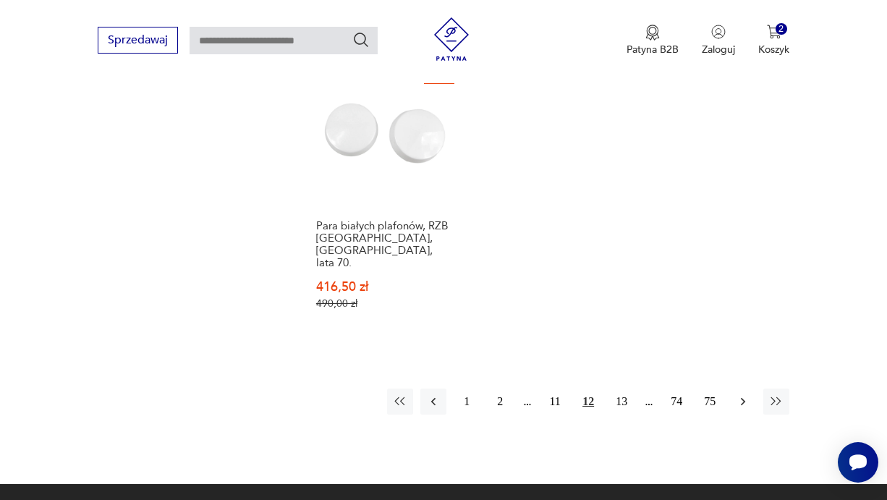
click at [734, 399] on button "button" at bounding box center [743, 401] width 26 height 26
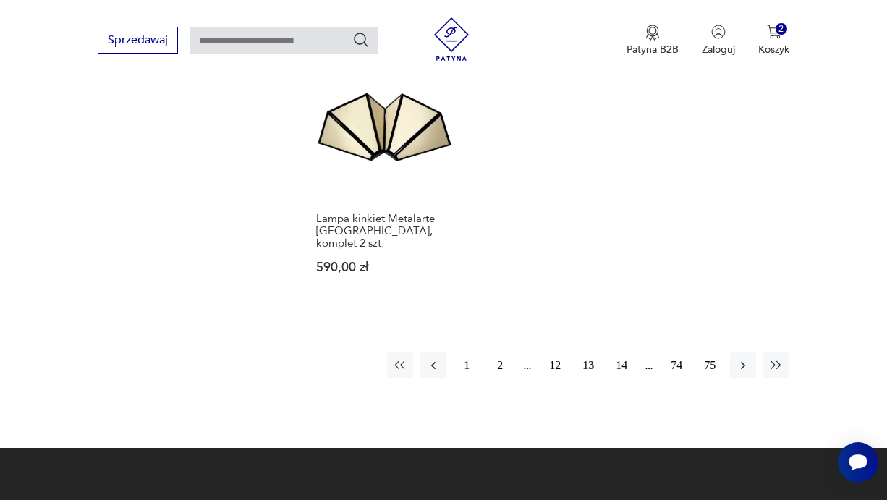
scroll to position [2068, 0]
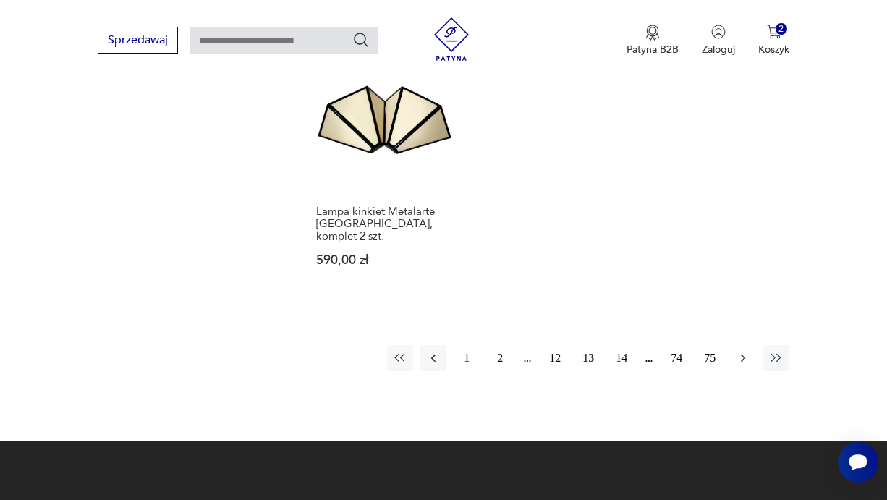
click at [741, 351] on icon "button" at bounding box center [743, 358] width 14 height 14
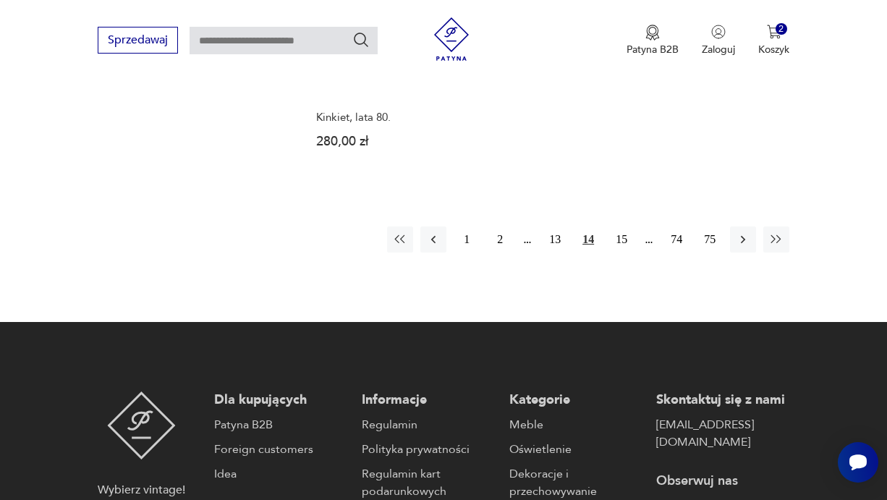
scroll to position [2089, 0]
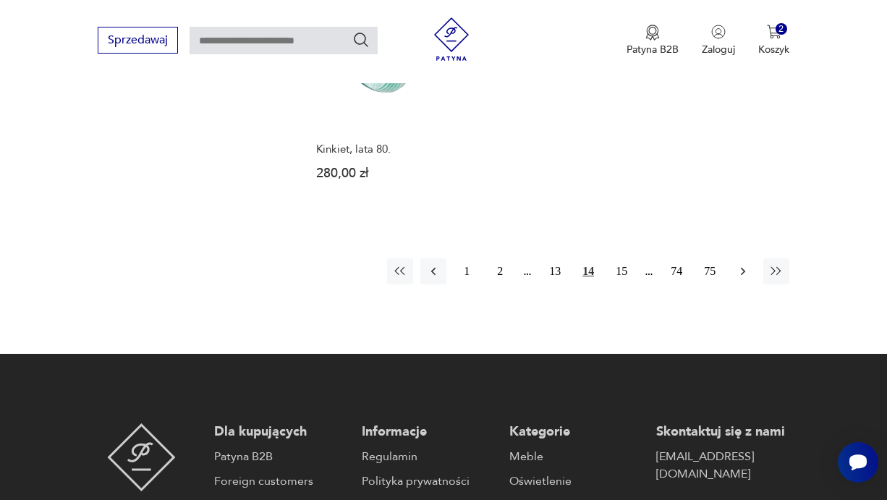
click at [741, 264] on icon "button" at bounding box center [743, 271] width 14 height 14
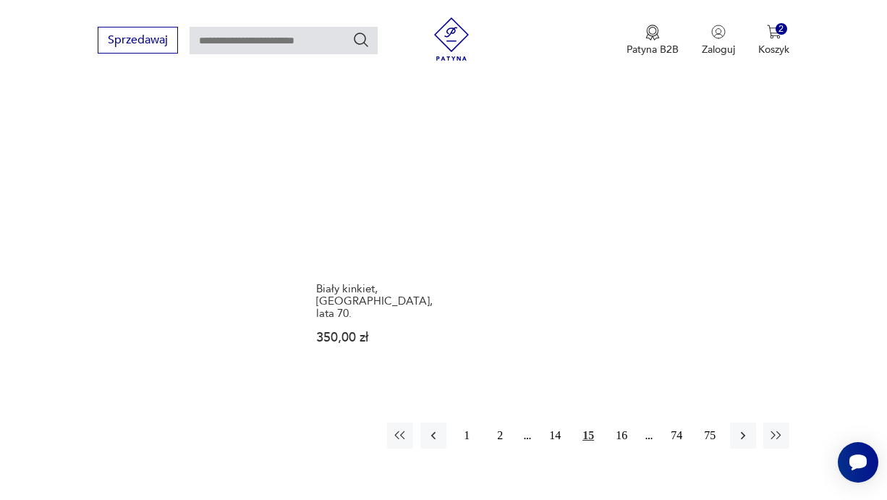
scroll to position [2029, 0]
click at [744, 427] on icon "button" at bounding box center [743, 434] width 14 height 14
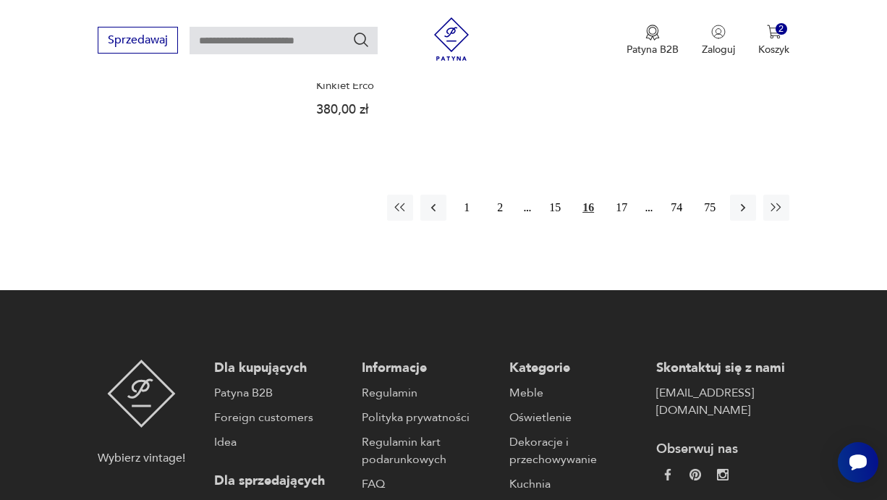
scroll to position [2185, 0]
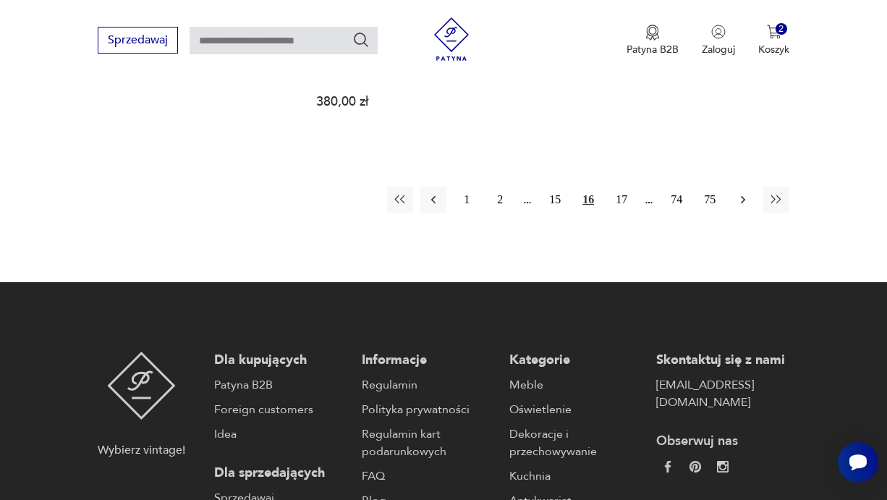
click at [741, 192] on icon "button" at bounding box center [743, 199] width 14 height 14
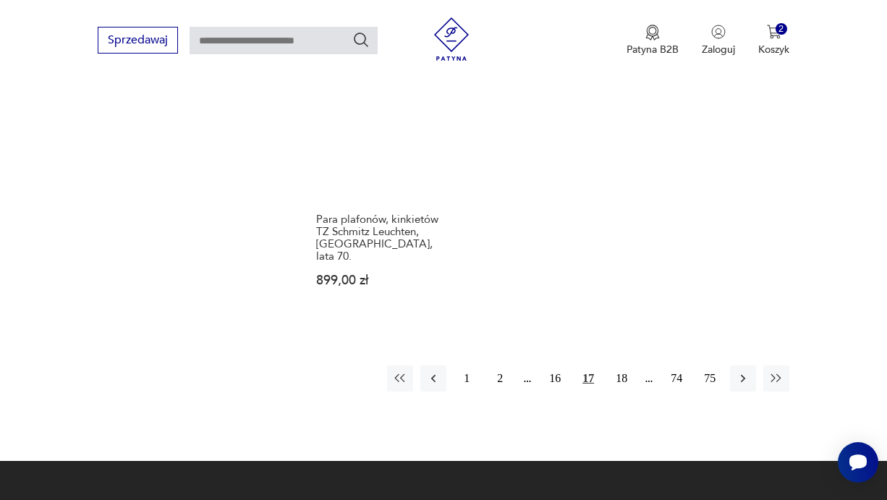
scroll to position [2041, 0]
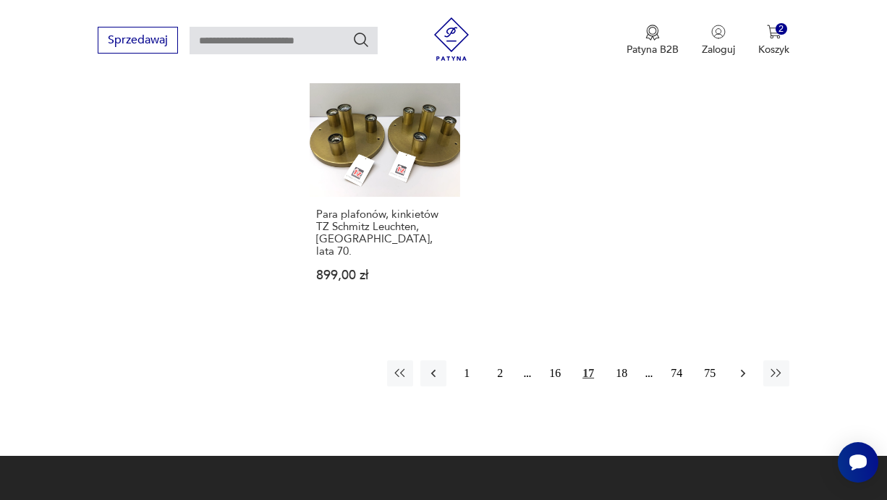
click at [741, 366] on icon "button" at bounding box center [743, 373] width 14 height 14
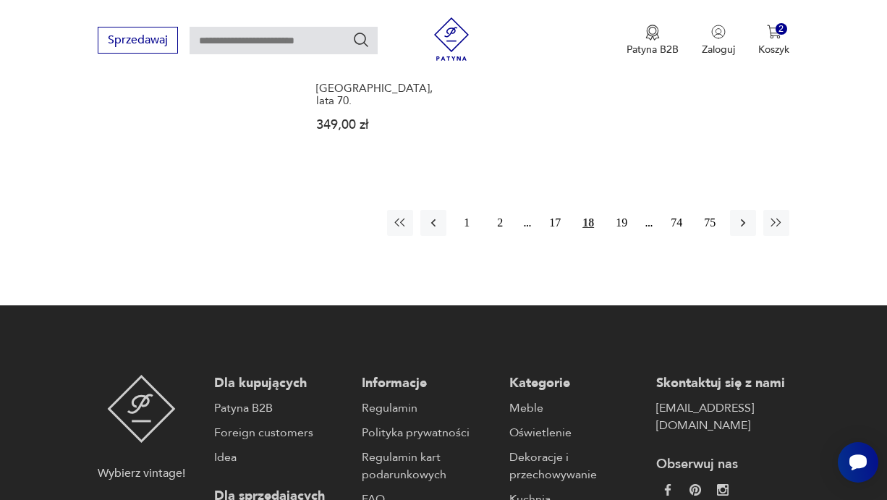
scroll to position [2165, 0]
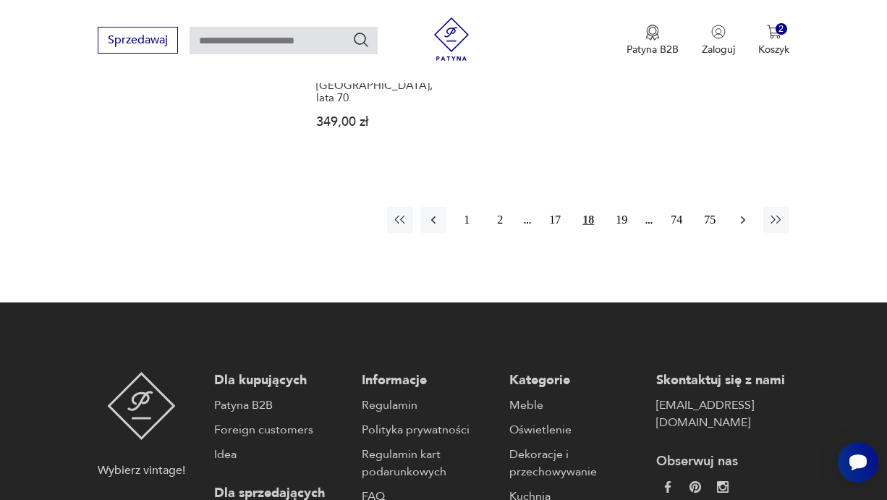
click at [742, 216] on icon "button" at bounding box center [743, 220] width 4 height 8
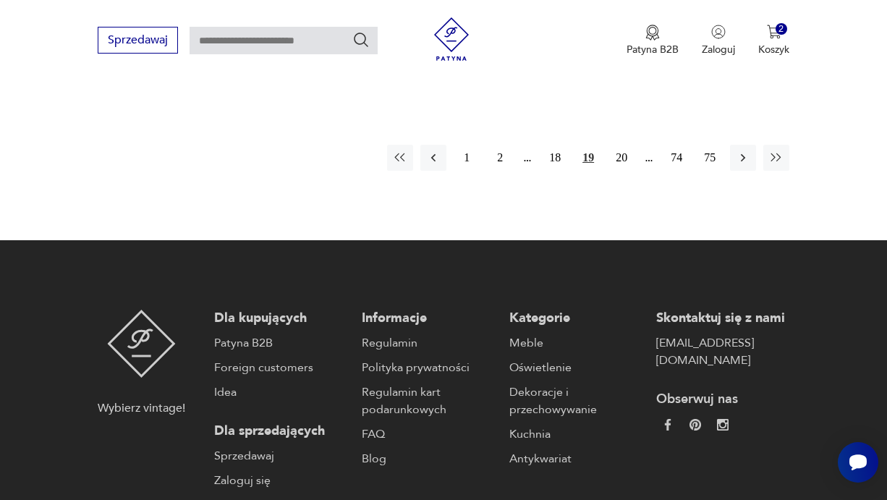
scroll to position [2261, 0]
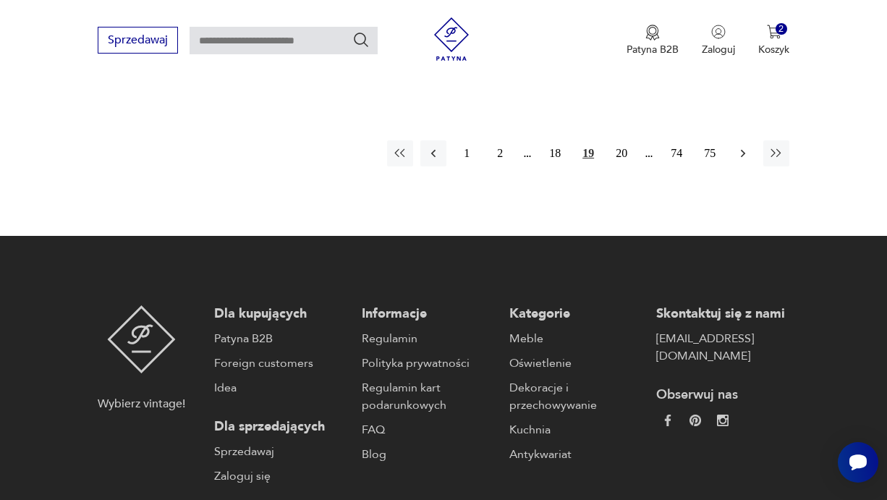
click at [742, 151] on icon "button" at bounding box center [743, 153] width 4 height 8
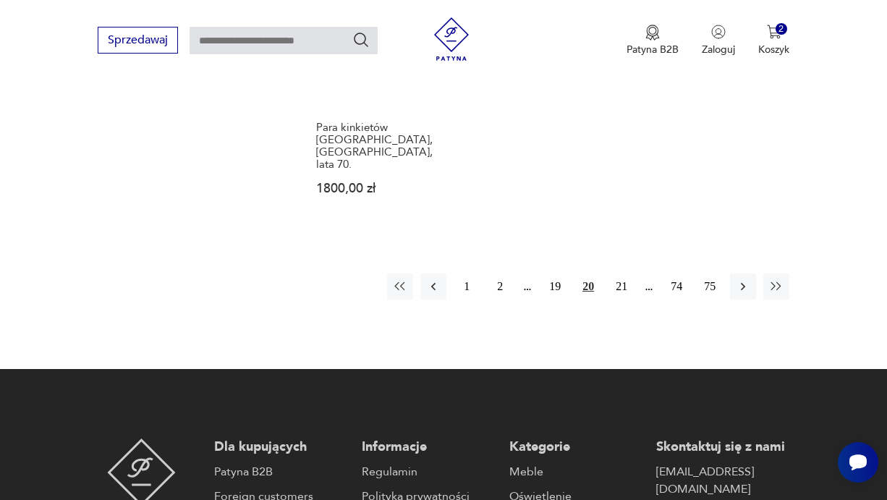
scroll to position [2212, 0]
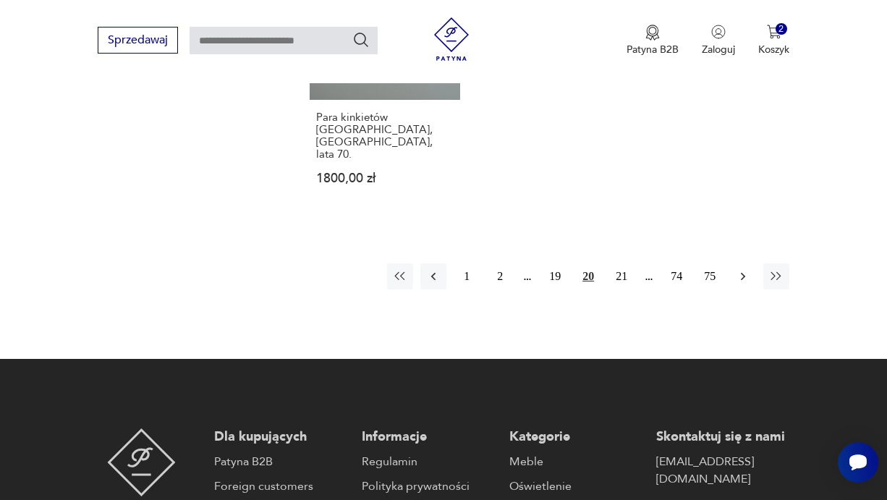
click at [746, 269] on icon "button" at bounding box center [743, 276] width 14 height 14
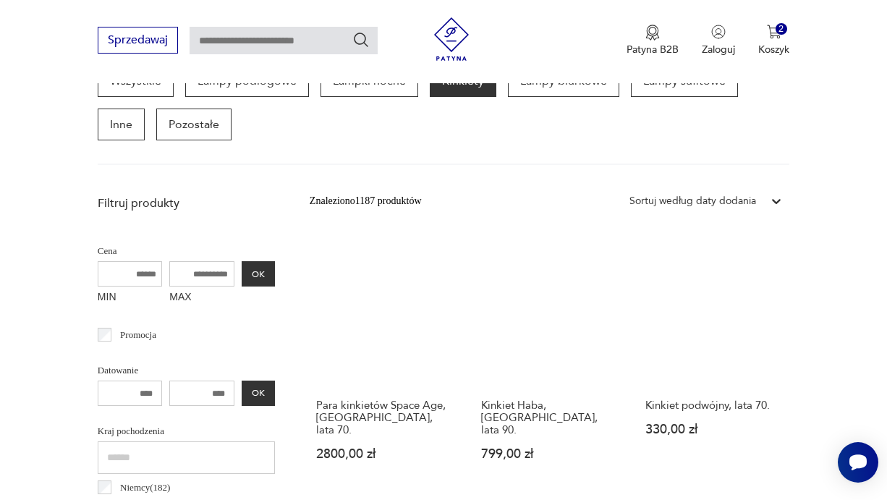
scroll to position [417, 0]
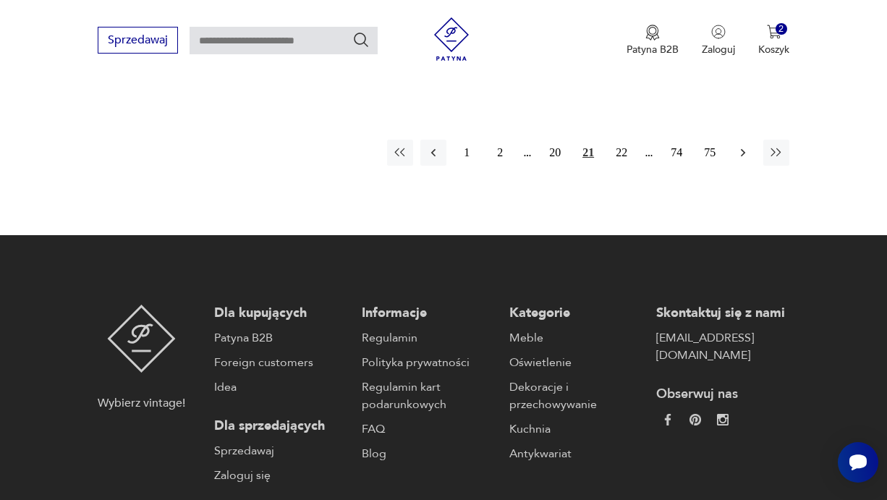
click at [741, 145] on icon "button" at bounding box center [743, 152] width 14 height 14
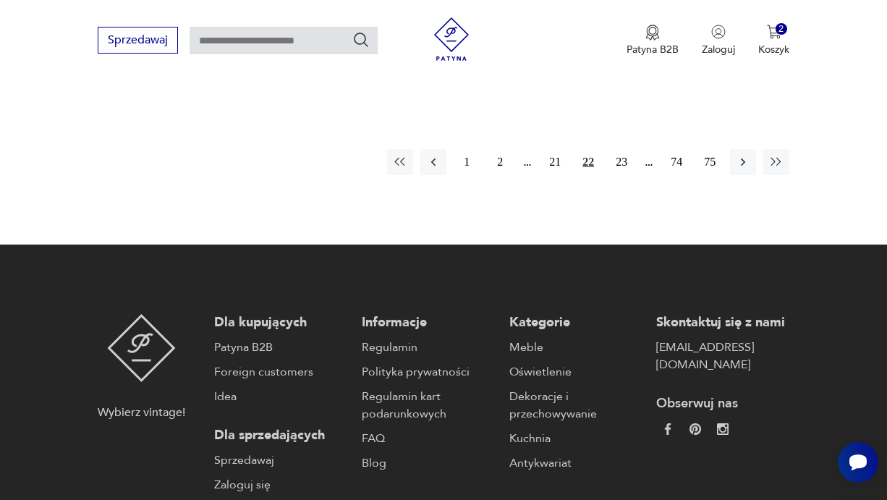
scroll to position [2230, 0]
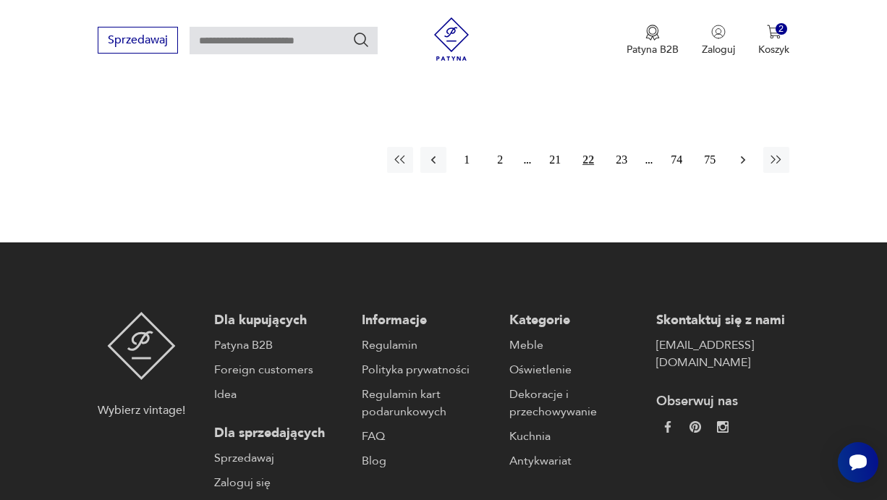
click at [746, 167] on icon "button" at bounding box center [743, 160] width 14 height 14
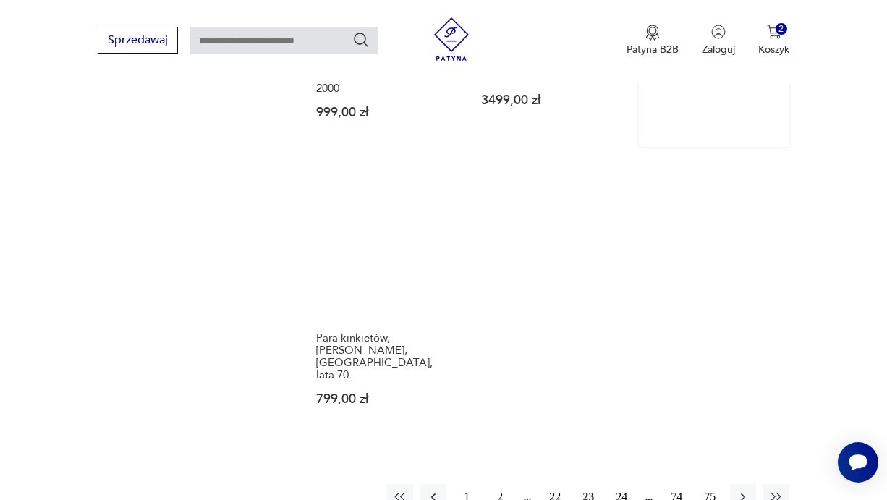
scroll to position [1955, 0]
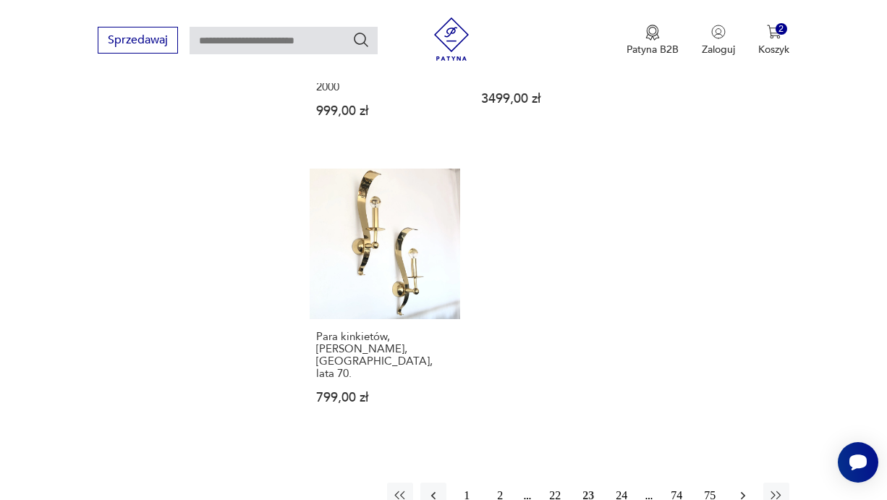
click at [741, 491] on icon "button" at bounding box center [743, 495] width 4 height 8
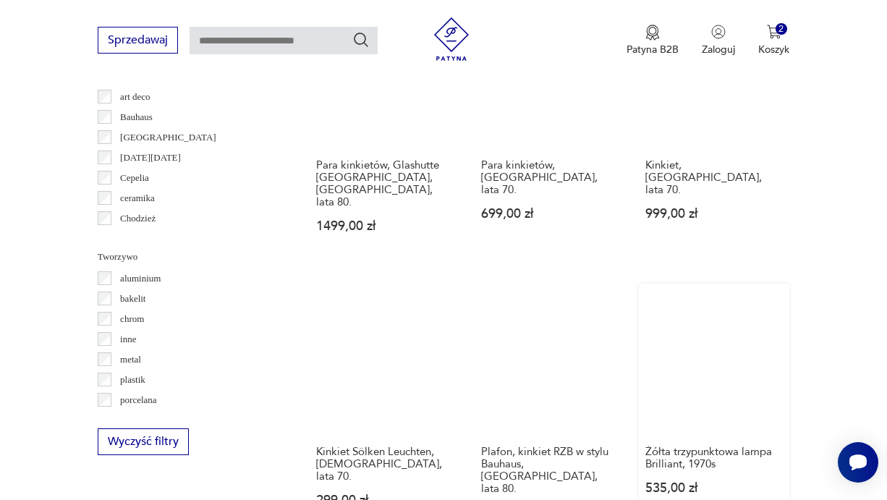
scroll to position [1240, 0]
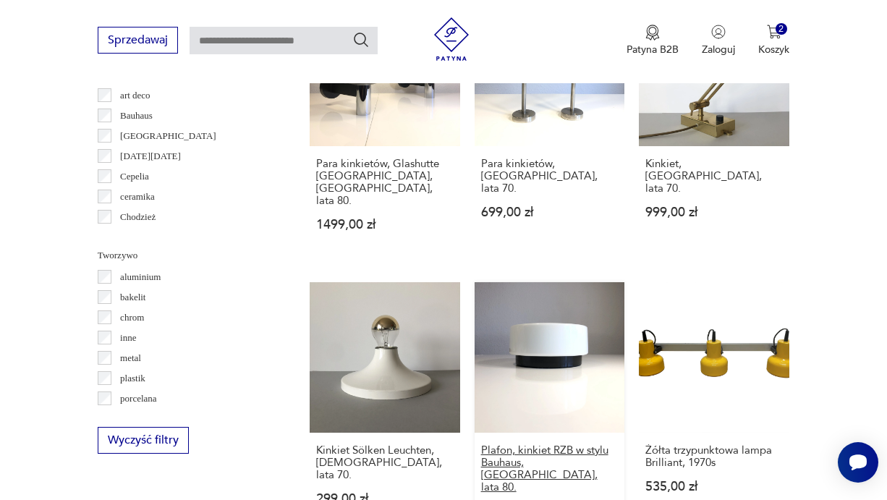
click at [551, 444] on h3 "Plafon, kinkiet RZB w stylu Bauhaus, [GEOGRAPHIC_DATA], lata 80." at bounding box center [549, 468] width 137 height 49
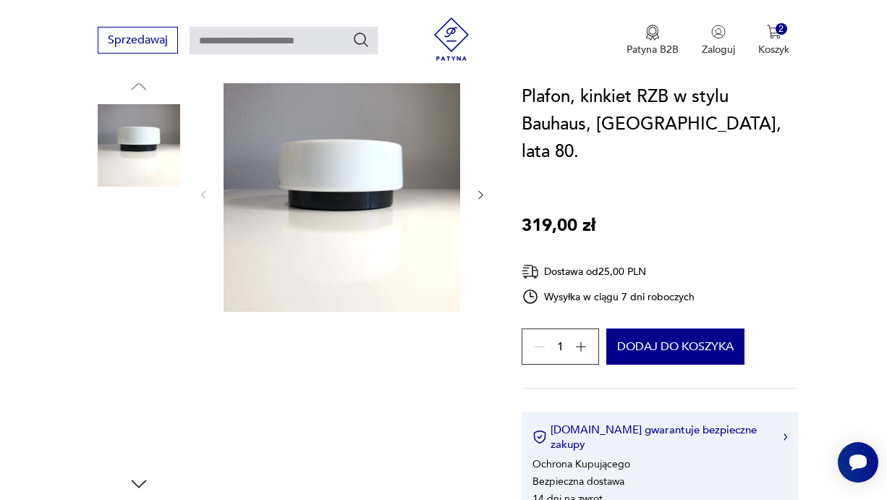
scroll to position [136, 0]
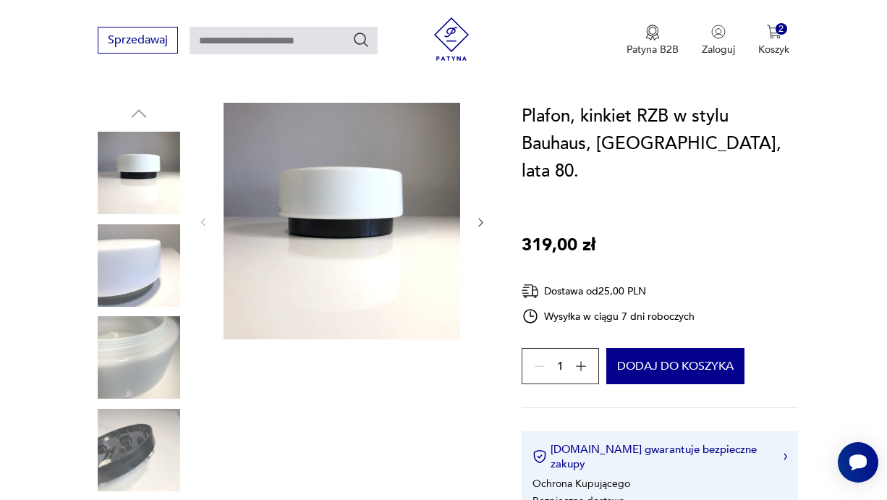
click at [482, 216] on icon "button" at bounding box center [481, 222] width 12 height 12
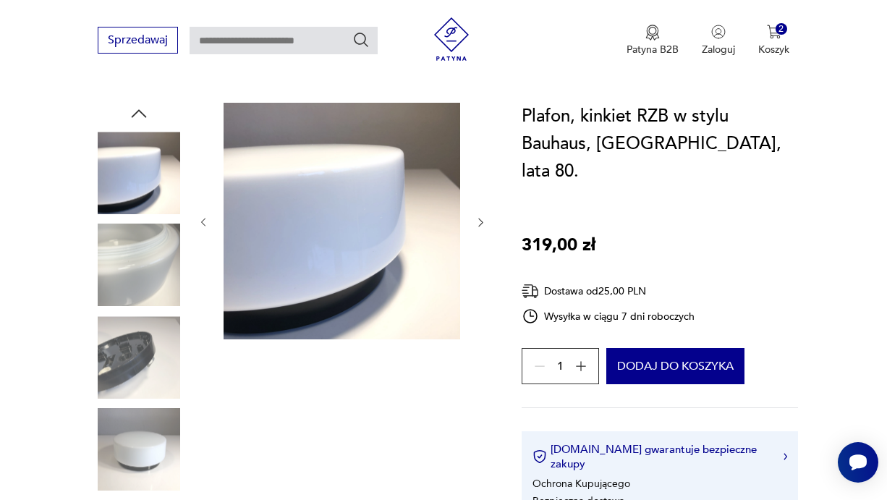
click at [482, 216] on icon "button" at bounding box center [481, 222] width 12 height 12
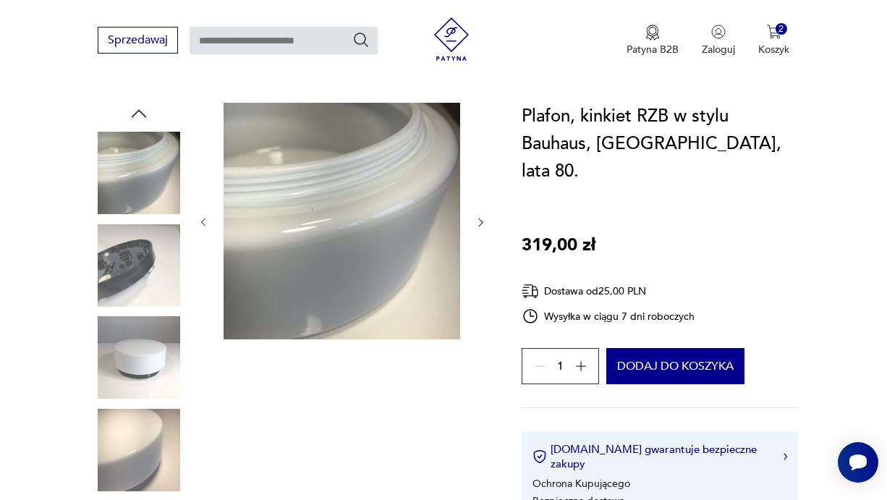
click at [482, 216] on icon "button" at bounding box center [481, 222] width 12 height 12
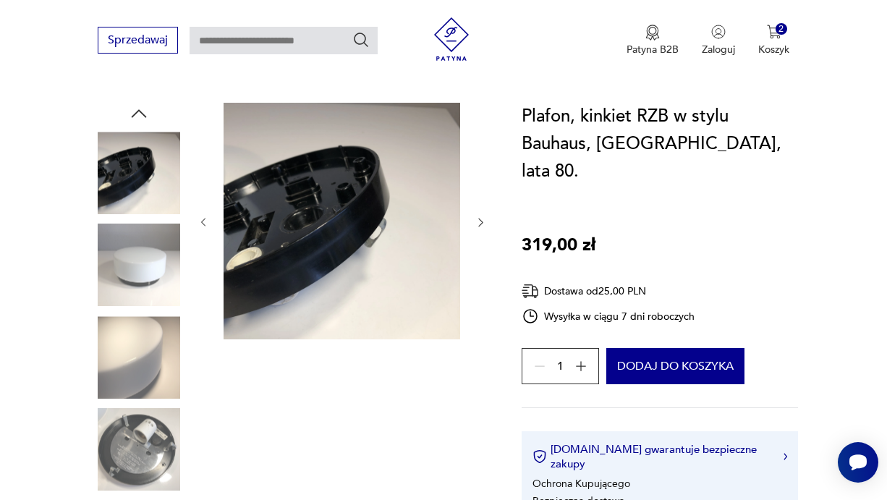
click at [482, 216] on icon "button" at bounding box center [481, 222] width 12 height 12
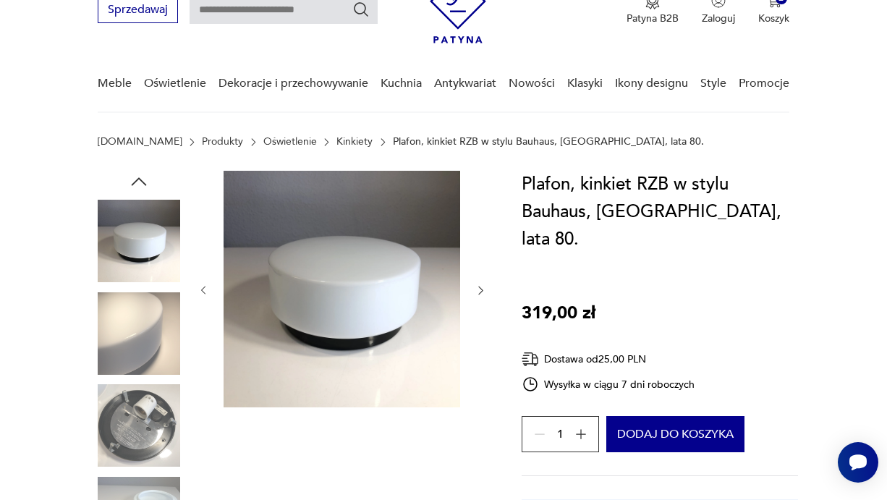
scroll to position [59, 0]
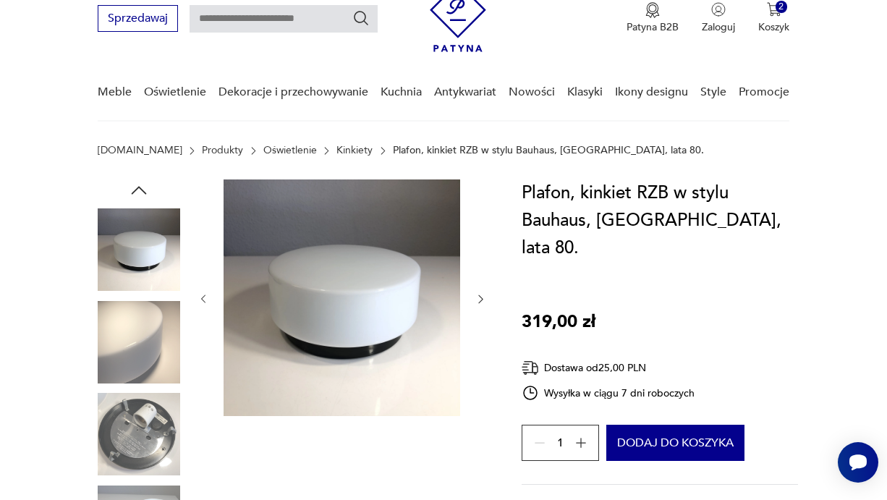
click at [134, 252] on img at bounding box center [139, 249] width 82 height 82
click at [409, 336] on img at bounding box center [342, 297] width 237 height 237
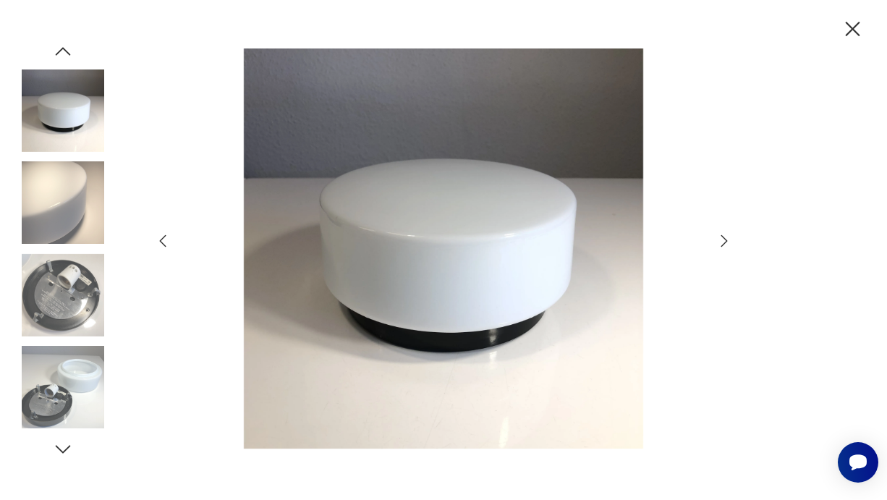
click at [725, 243] on icon "button" at bounding box center [724, 241] width 7 height 12
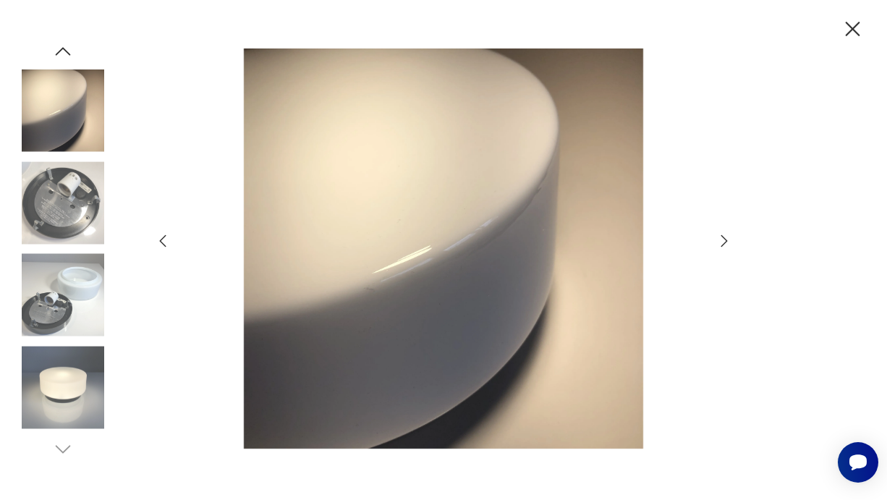
click at [725, 243] on icon "button" at bounding box center [724, 241] width 7 height 12
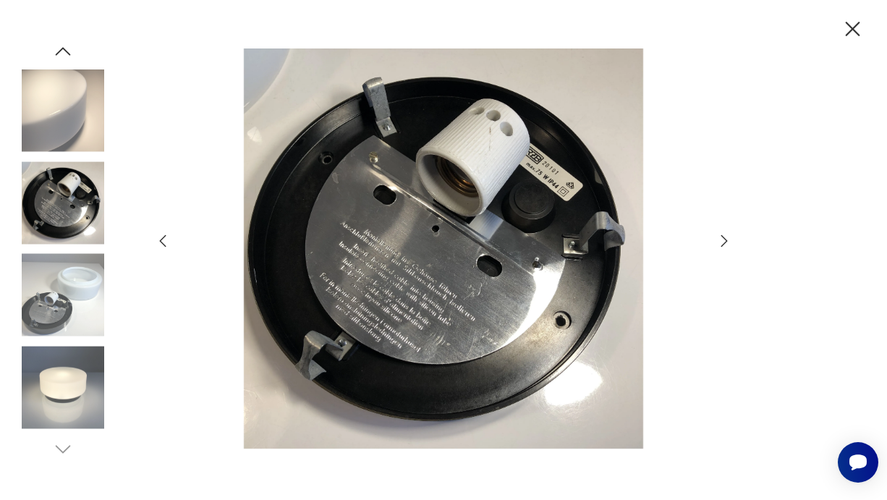
click at [52, 114] on img at bounding box center [63, 110] width 82 height 82
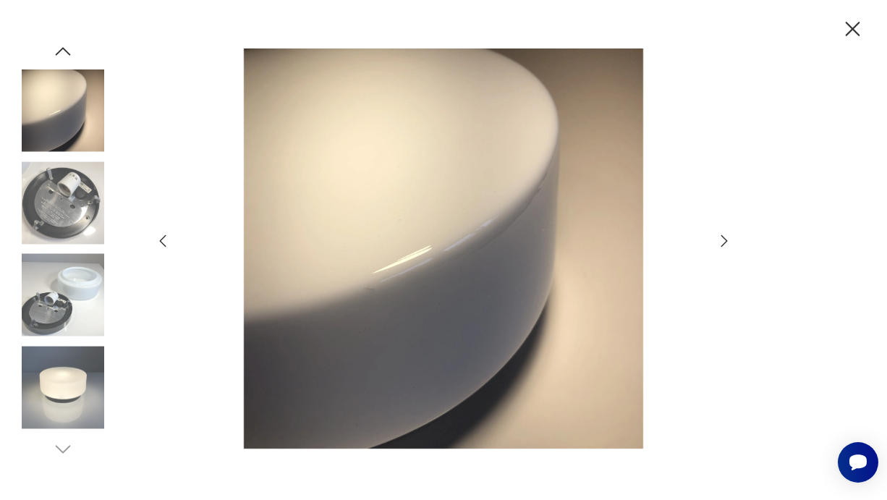
click at [724, 240] on icon "button" at bounding box center [723, 240] width 17 height 17
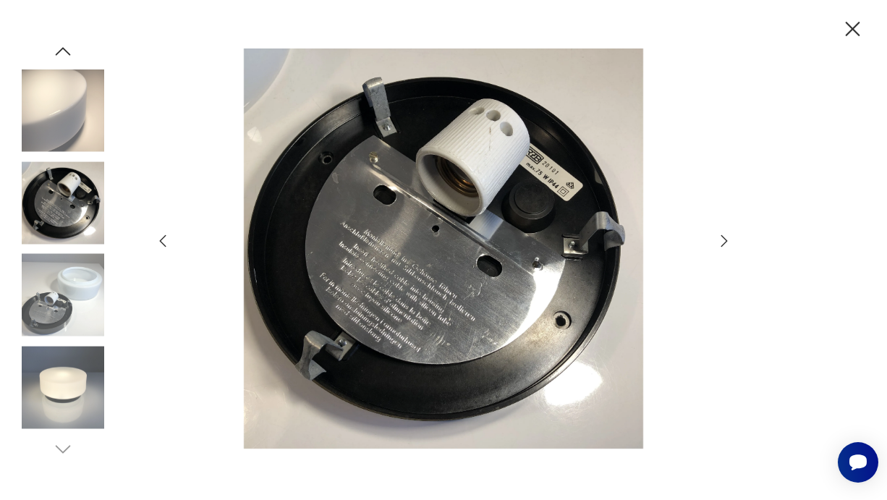
drag, startPoint x: 724, startPoint y: 240, endPoint x: 340, endPoint y: 240, distance: 384.1
click at [340, 240] on div at bounding box center [443, 249] width 579 height 403
click at [88, 284] on img at bounding box center [63, 295] width 82 height 82
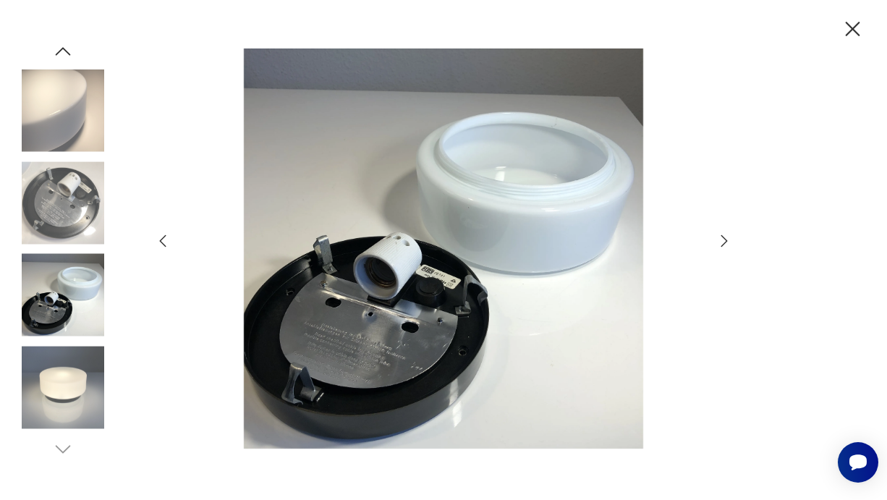
click at [849, 30] on icon "button" at bounding box center [852, 29] width 25 height 25
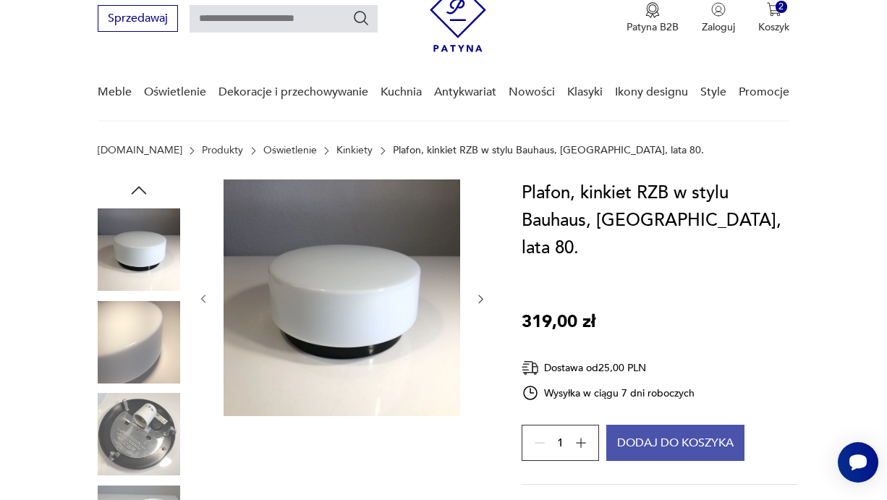
click at [691, 425] on button "Dodaj do koszyka" at bounding box center [675, 443] width 138 height 36
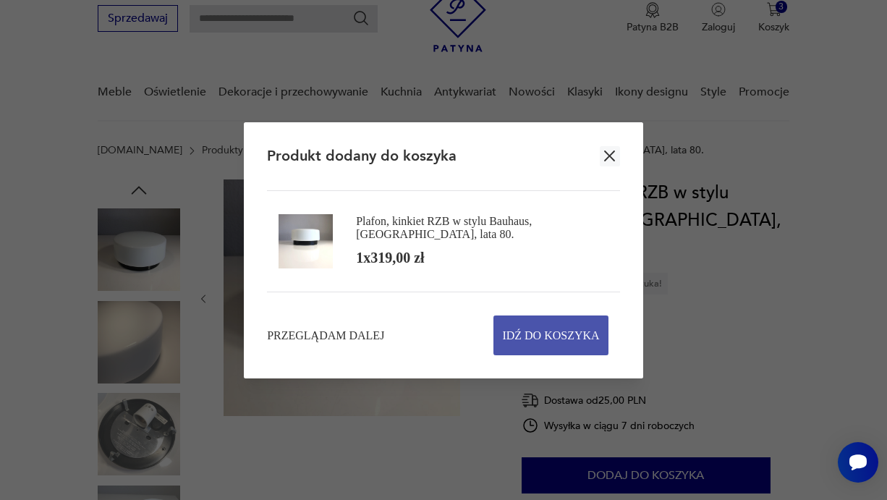
click at [566, 346] on span "Idź do koszyka" at bounding box center [550, 335] width 97 height 38
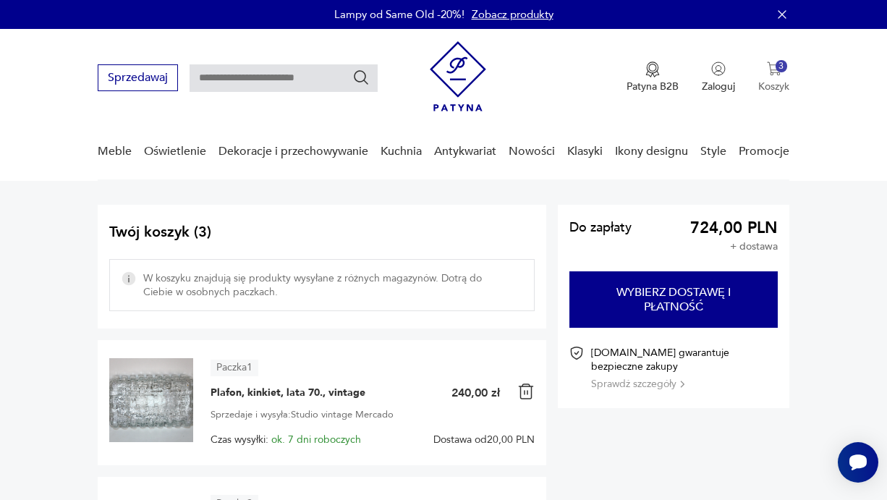
click at [775, 83] on p "Koszyk" at bounding box center [773, 87] width 31 height 14
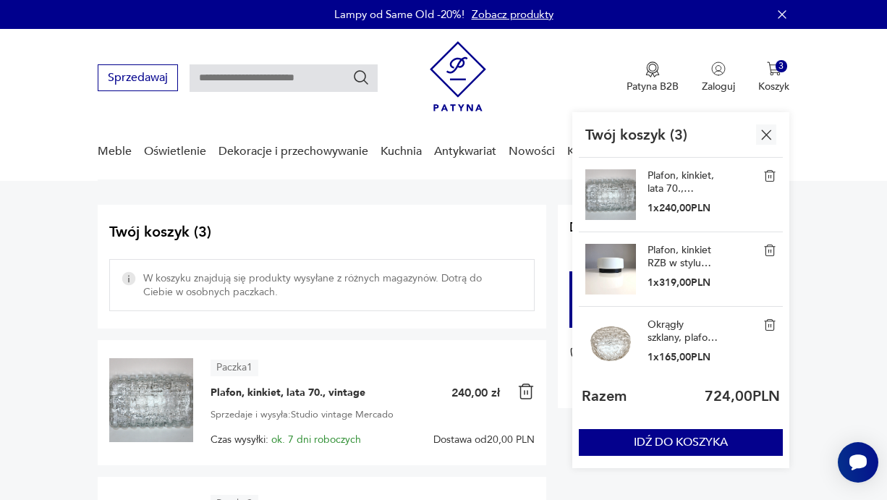
click at [770, 323] on img at bounding box center [769, 324] width 13 height 13
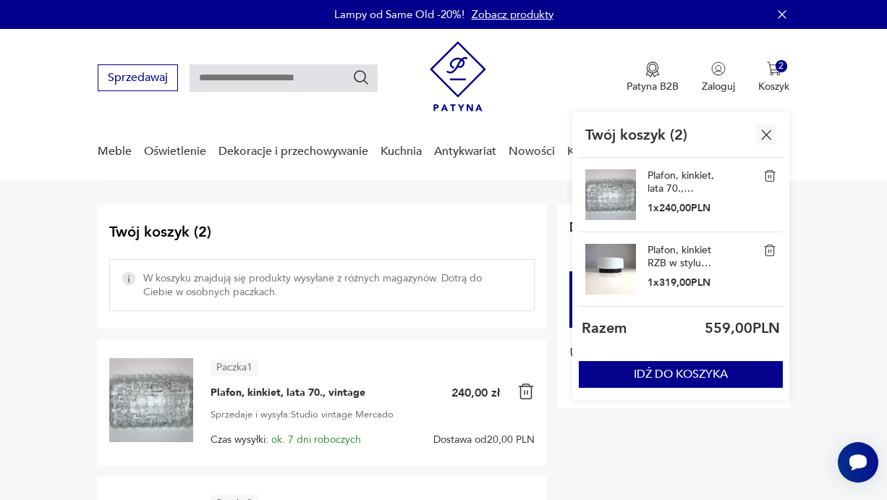
click at [768, 173] on img at bounding box center [769, 175] width 13 height 13
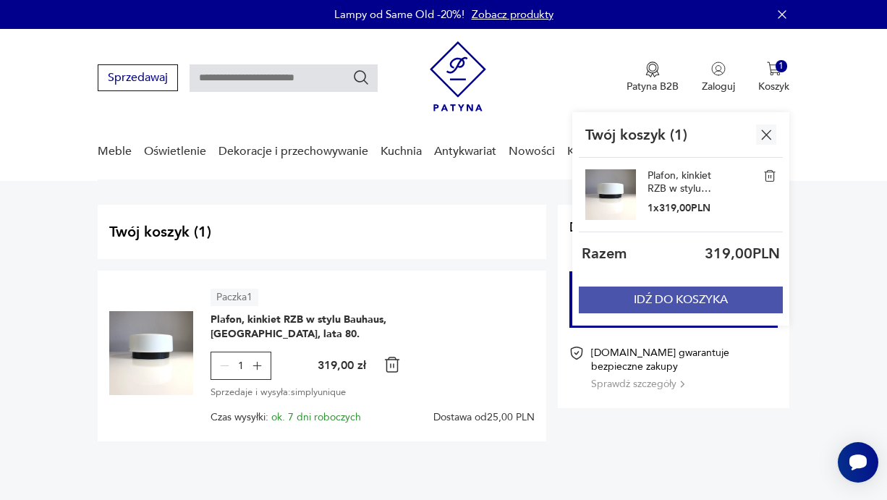
click at [724, 305] on button "IDŹ DO KOSZYKA" at bounding box center [681, 299] width 204 height 27
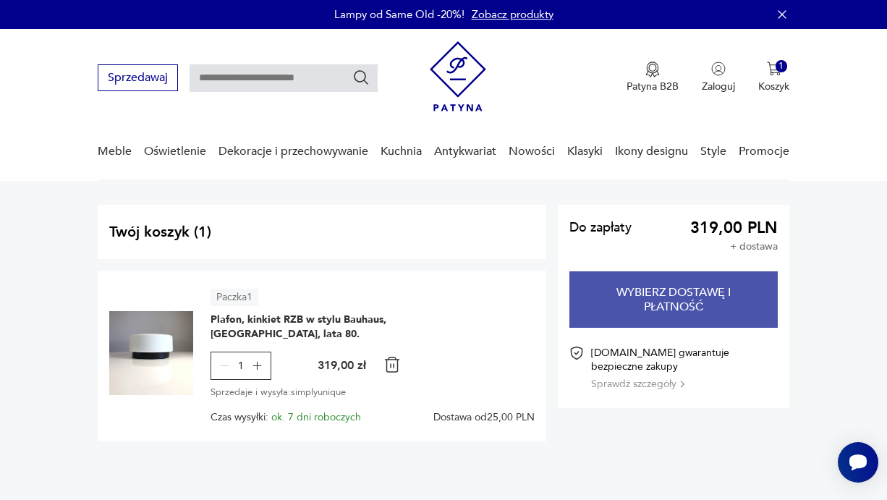
click at [724, 305] on button "Wybierz dostawę i płatność" at bounding box center [673, 299] width 208 height 56
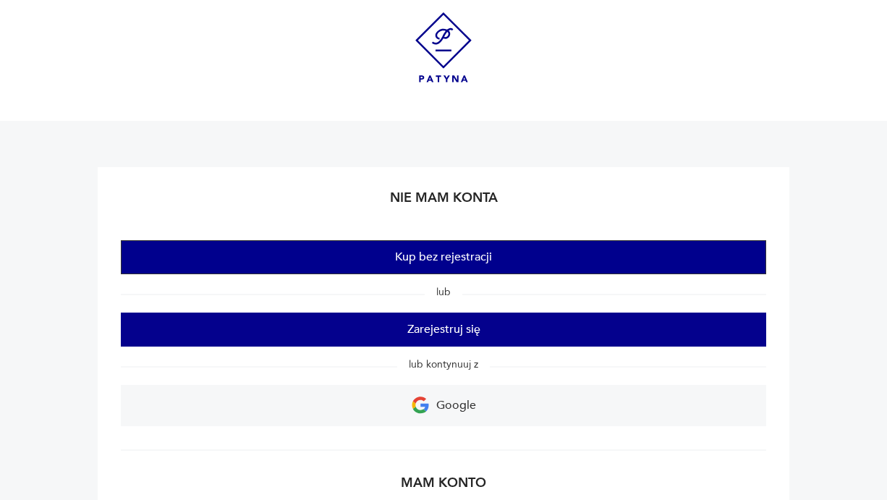
click at [534, 262] on button "Kup bez rejestracji" at bounding box center [443, 257] width 645 height 34
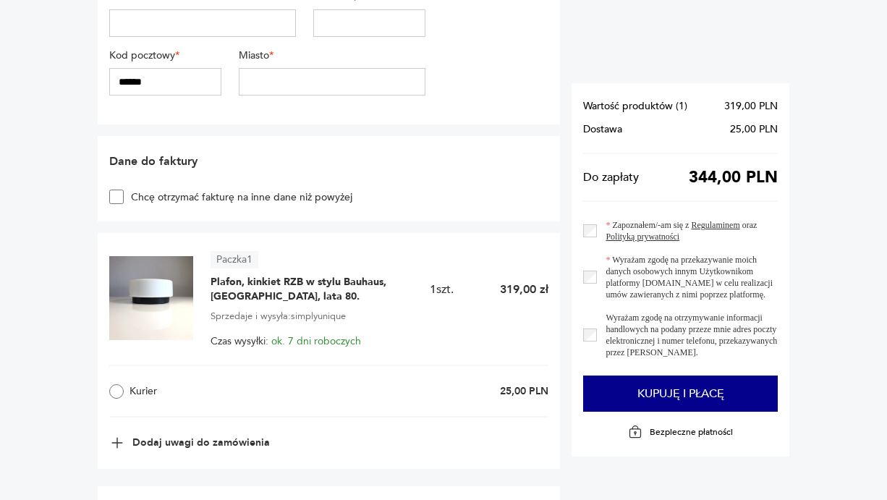
scroll to position [501, 0]
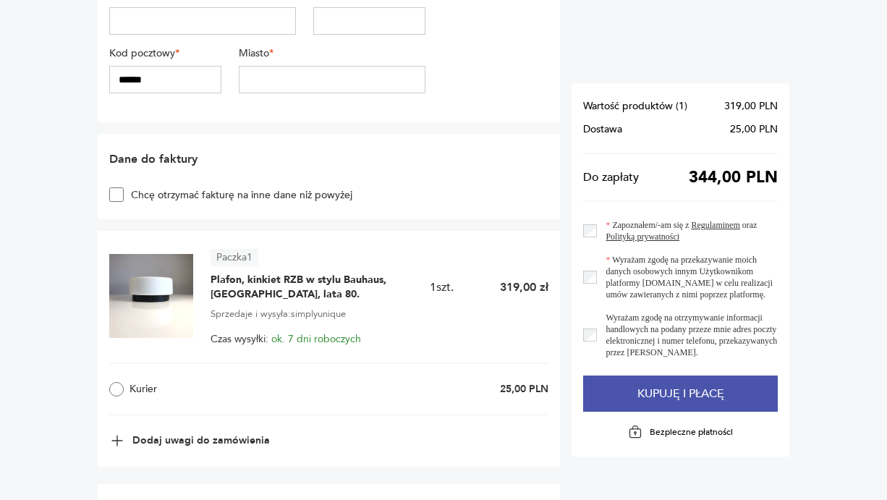
click at [639, 394] on button "Kupuję i płacę" at bounding box center [680, 393] width 195 height 36
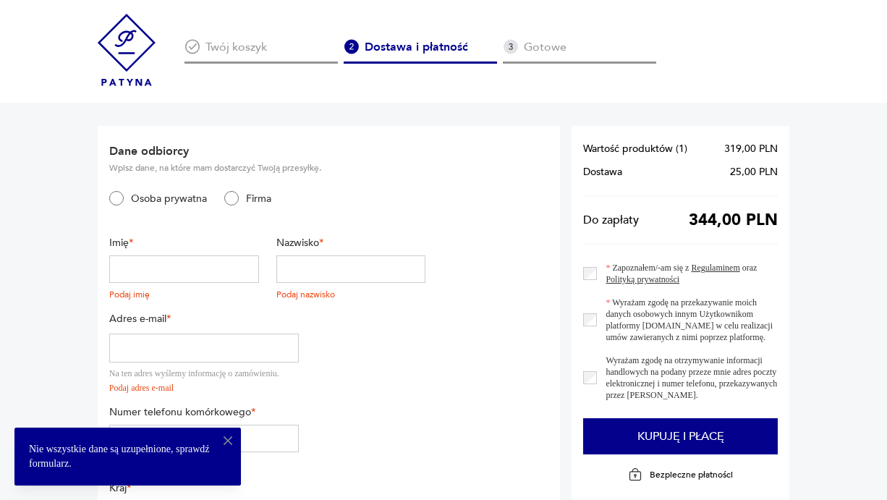
scroll to position [0, 0]
type input "*********"
type input "**********"
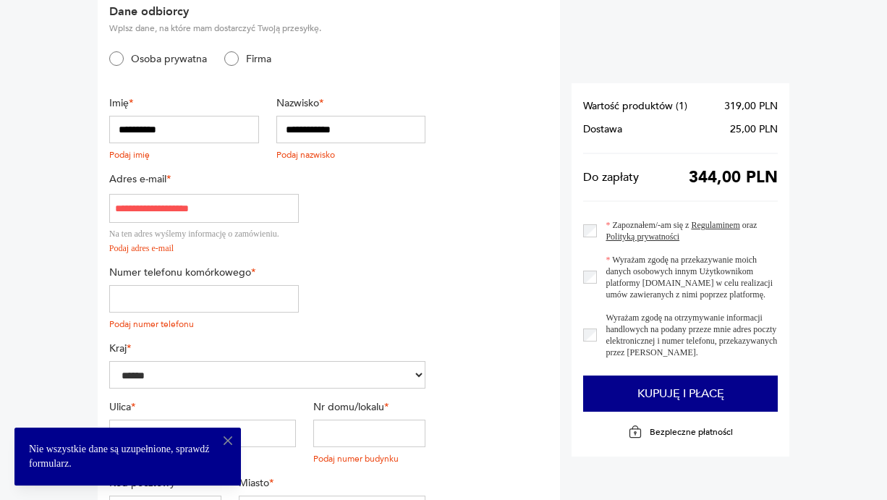
scroll to position [140, 0]
type input "**********"
click at [256, 276] on span "*" at bounding box center [253, 272] width 5 height 14
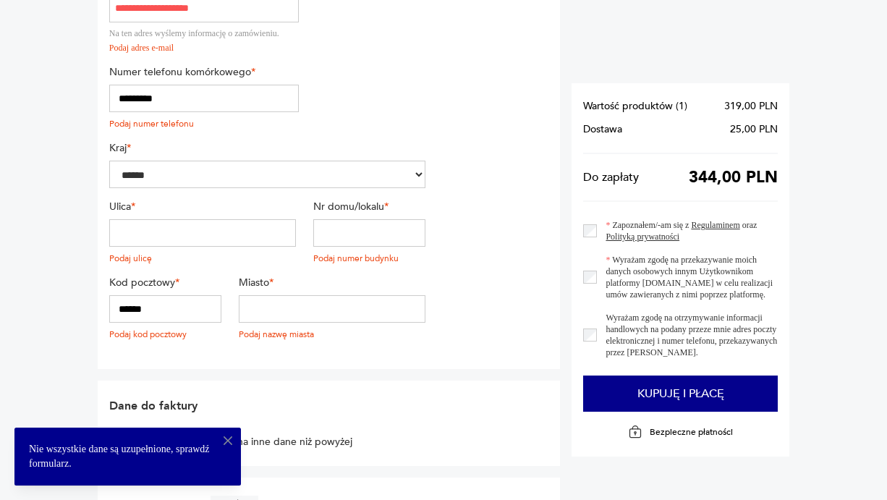
scroll to position [344, 0]
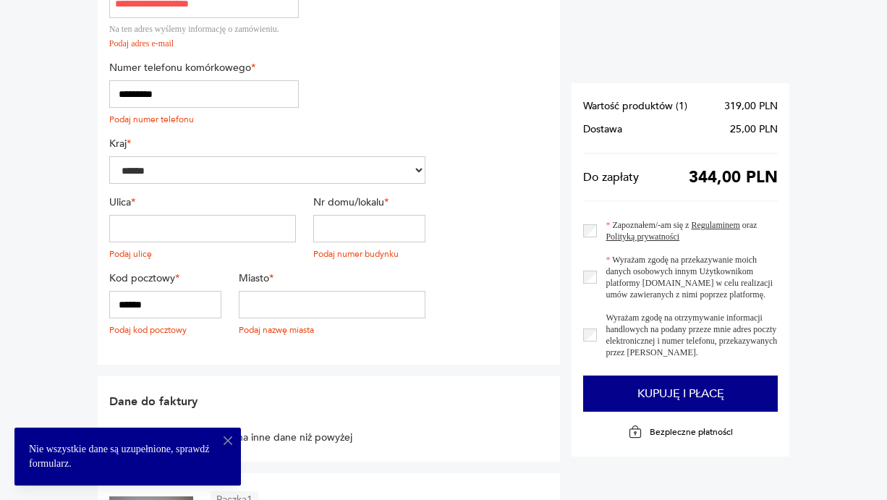
type input "*********"
type input "**********"
type input "**"
type input "******"
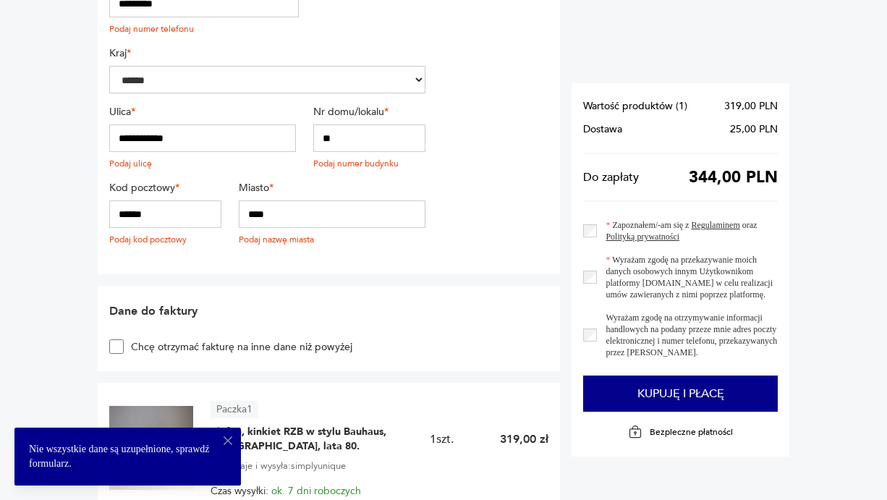
scroll to position [435, 0]
type input "****"
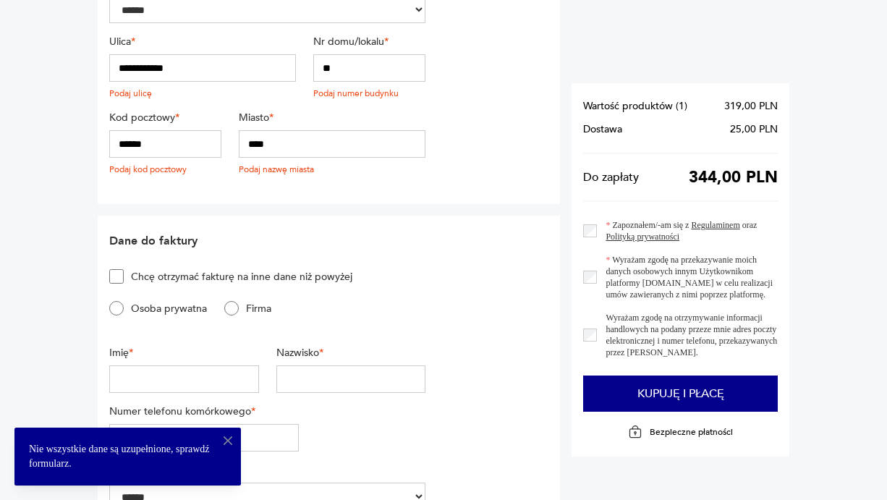
scroll to position [576, 0]
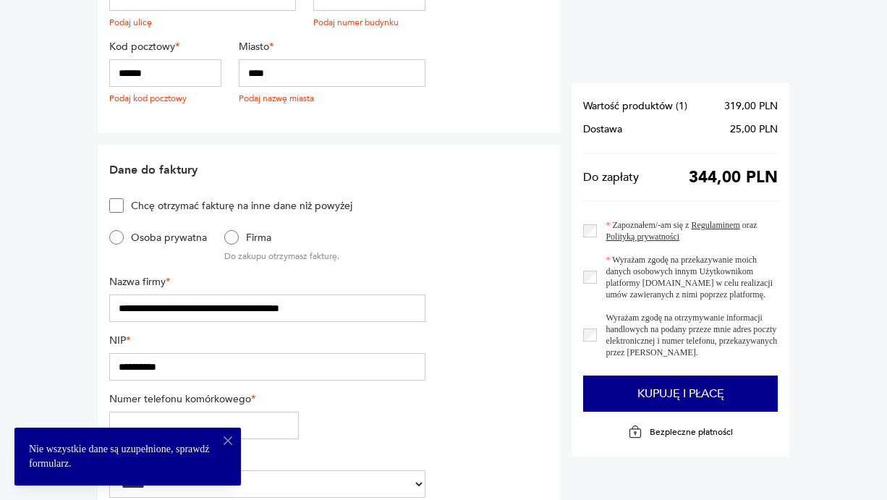
type input "**********"
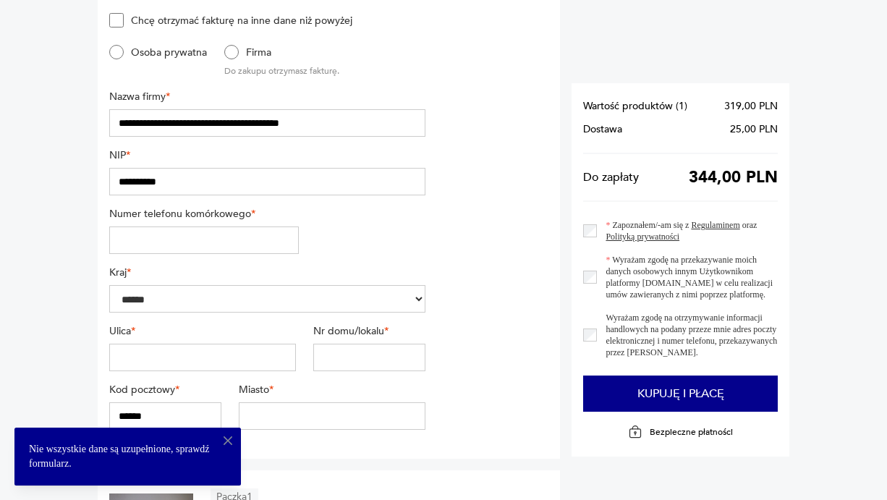
scroll to position [776, 0]
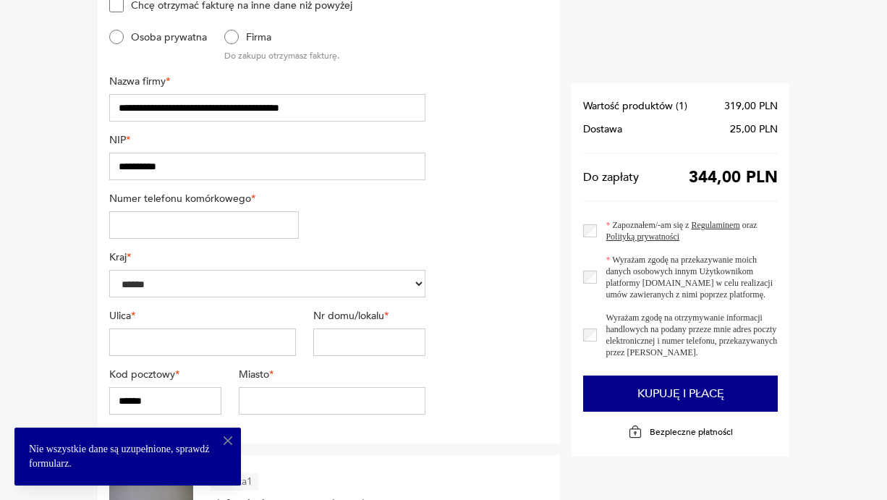
click at [179, 197] on label "Numer telefonu komórkowego *" at bounding box center [204, 199] width 190 height 14
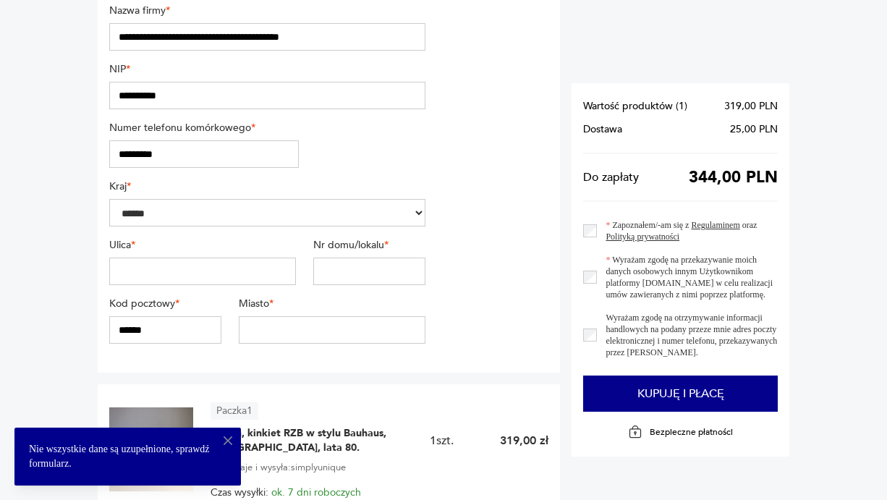
scroll to position [880, 0]
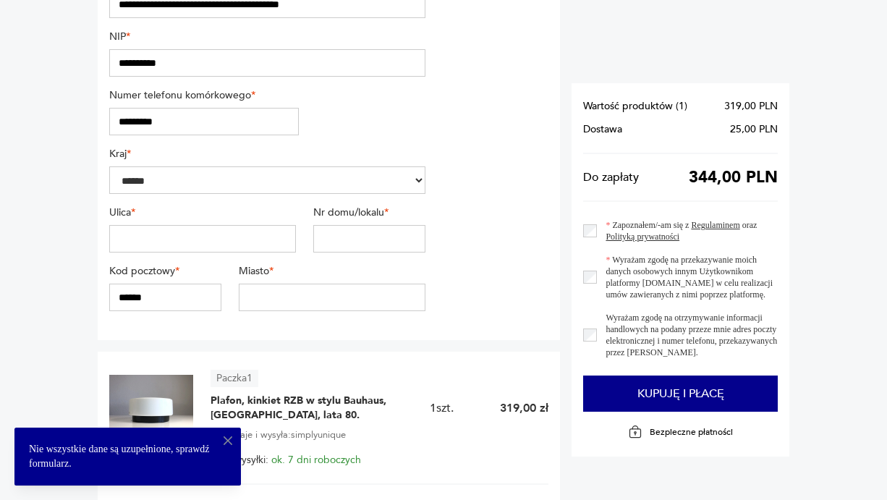
type input "*********"
type input "**********"
type input "*****"
type input "******"
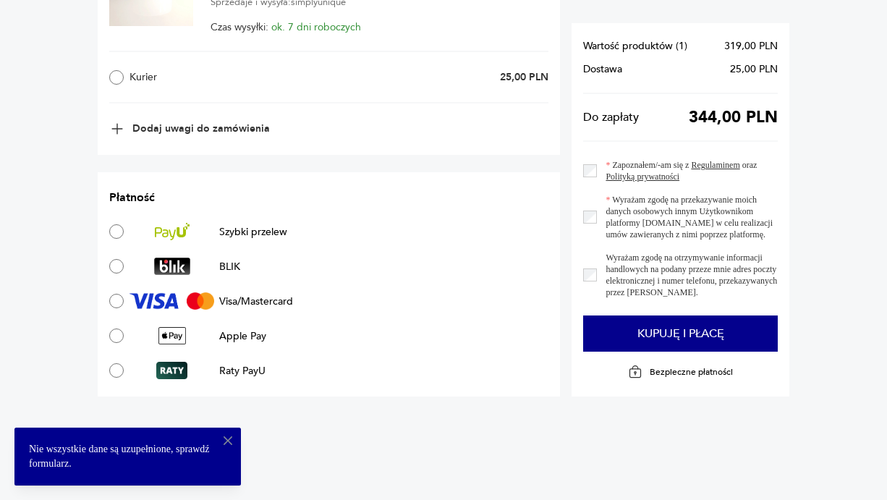
scroll to position [1328, 0]
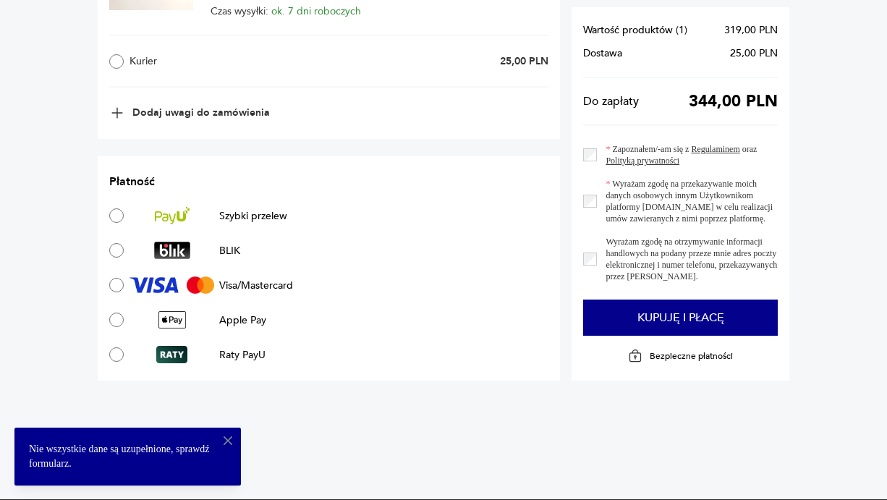
type input "****"
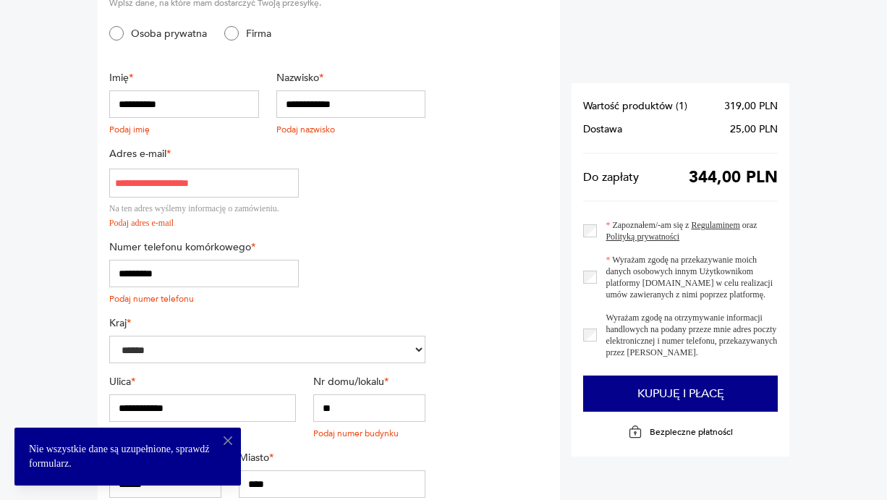
scroll to position [163, 0]
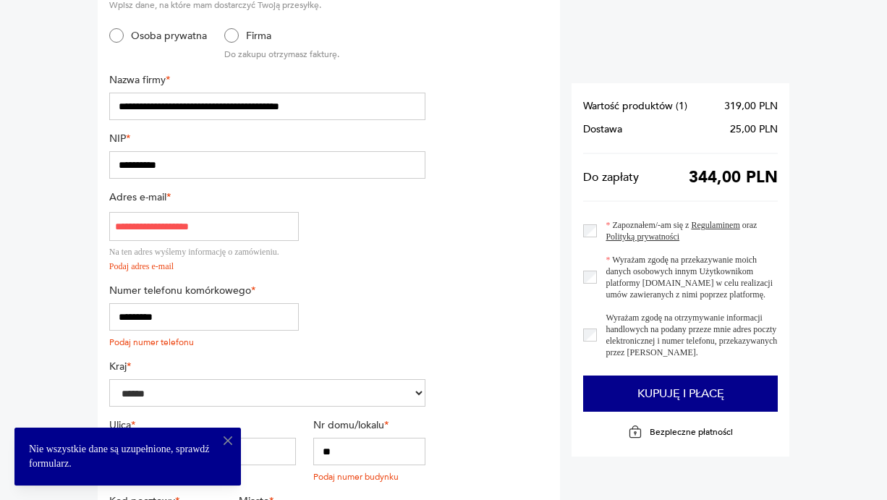
type input "**********"
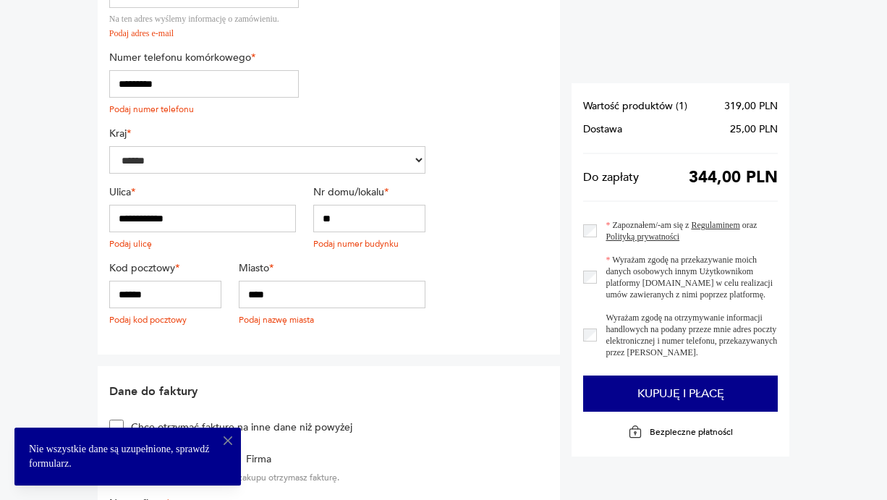
scroll to position [412, 0]
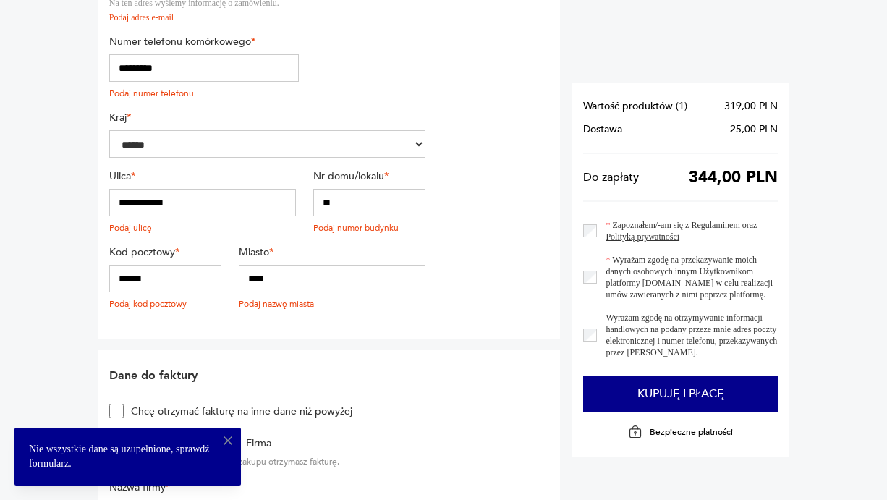
click at [345, 208] on input "**" at bounding box center [369, 202] width 112 height 27
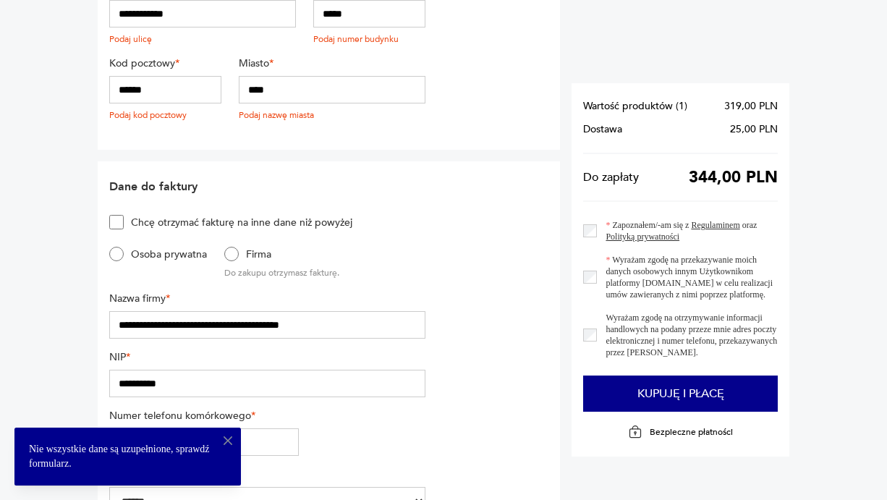
scroll to position [620, 0]
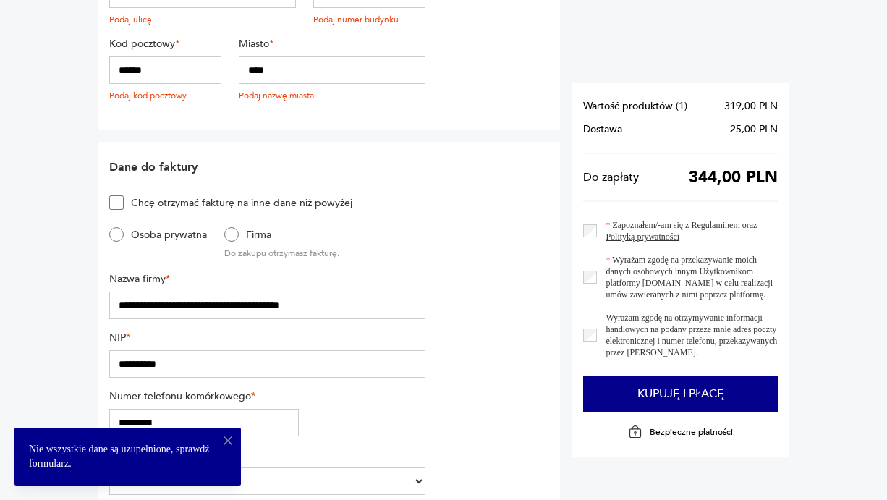
type input "*****"
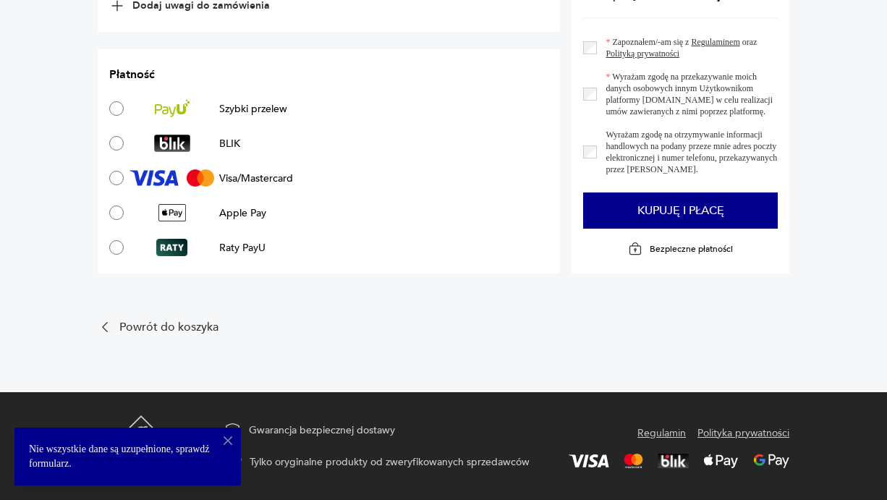
scroll to position [1062, 0]
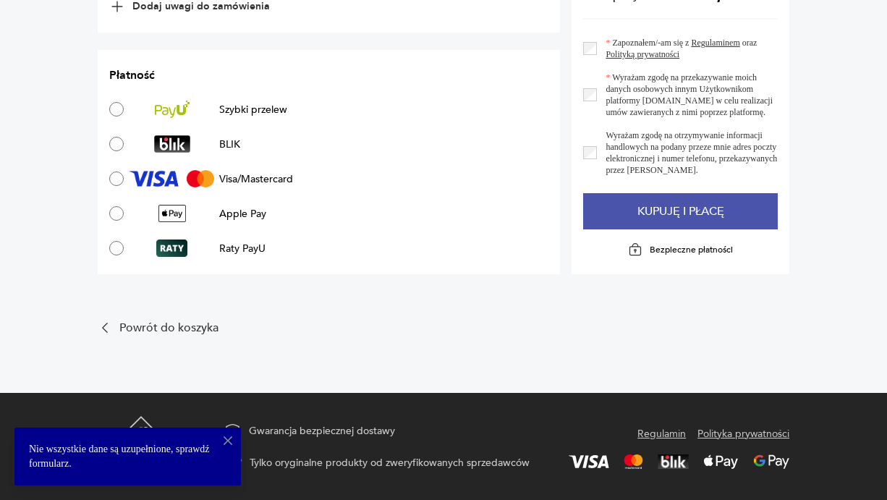
click at [658, 218] on button "Kupuję i płacę" at bounding box center [680, 211] width 195 height 36
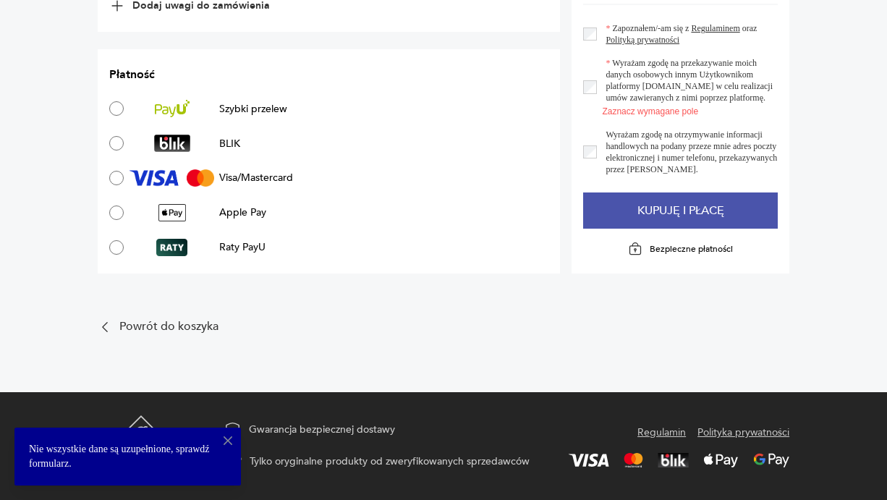
scroll to position [993, 0]
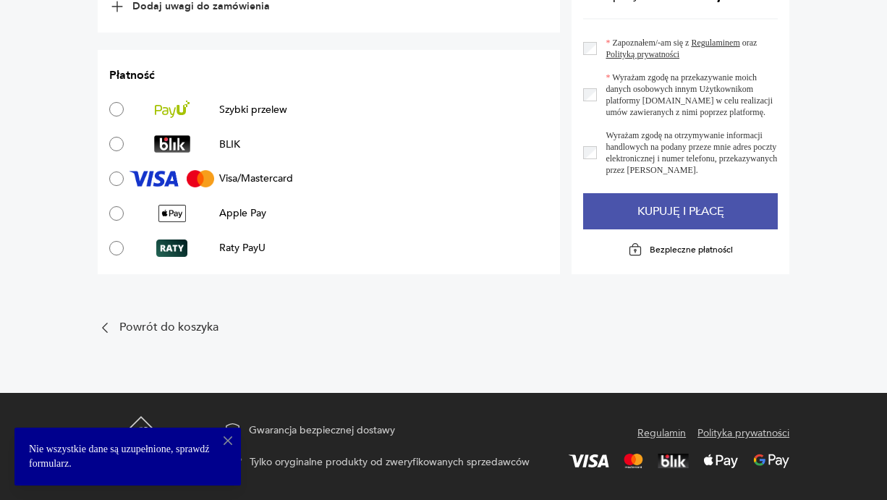
click at [658, 216] on button "Kupuję i płacę" at bounding box center [680, 211] width 195 height 36
